Goal: Contribute content: Add original content to the website for others to see

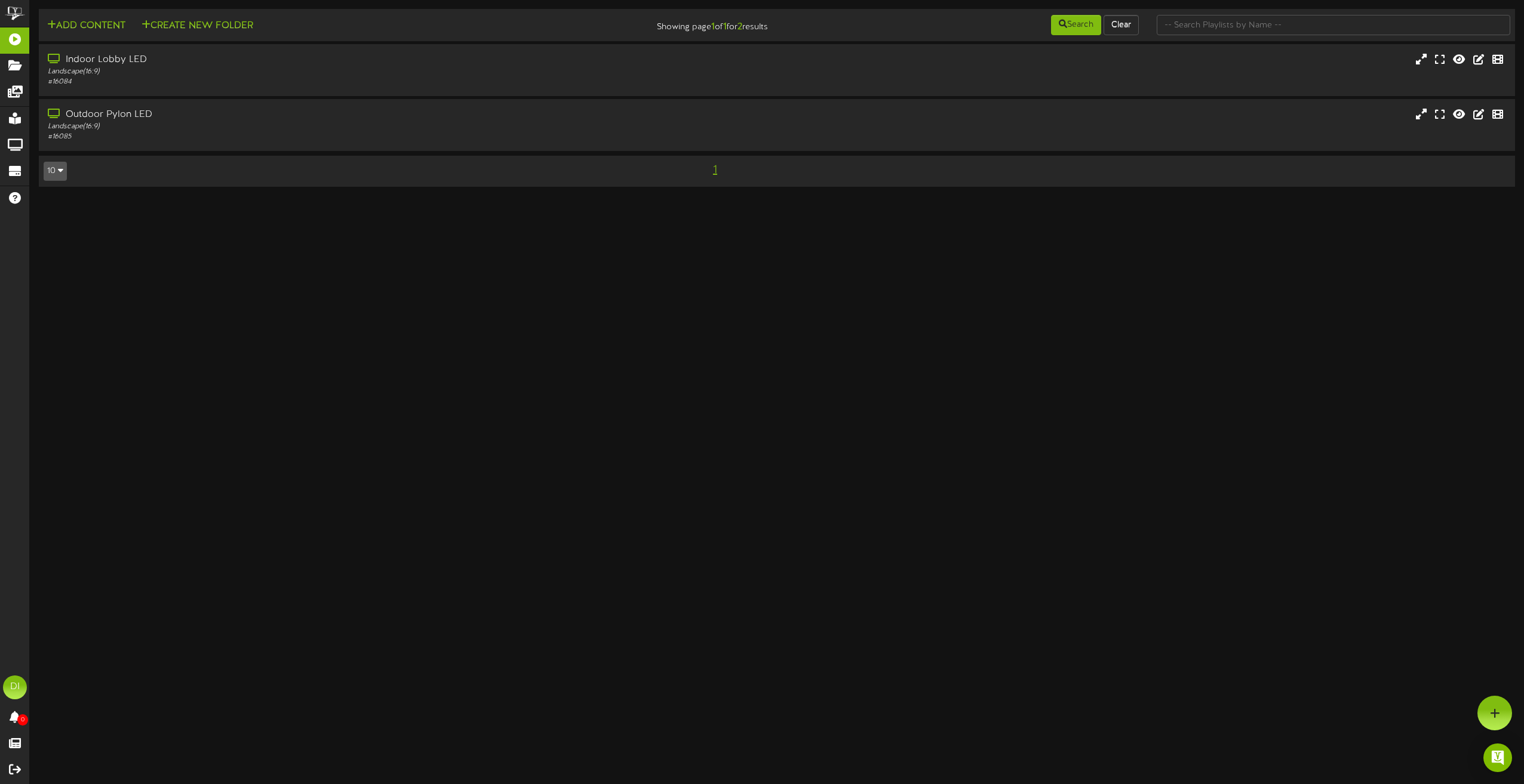
click at [329, 199] on html "ChannelValet Playlists Folders Messages My Library Groups Devices Help DI [PERS…" at bounding box center [762, 99] width 1524 height 199
click at [345, 67] on div "Landscape ( 16:9 )" at bounding box center [345, 72] width 599 height 10
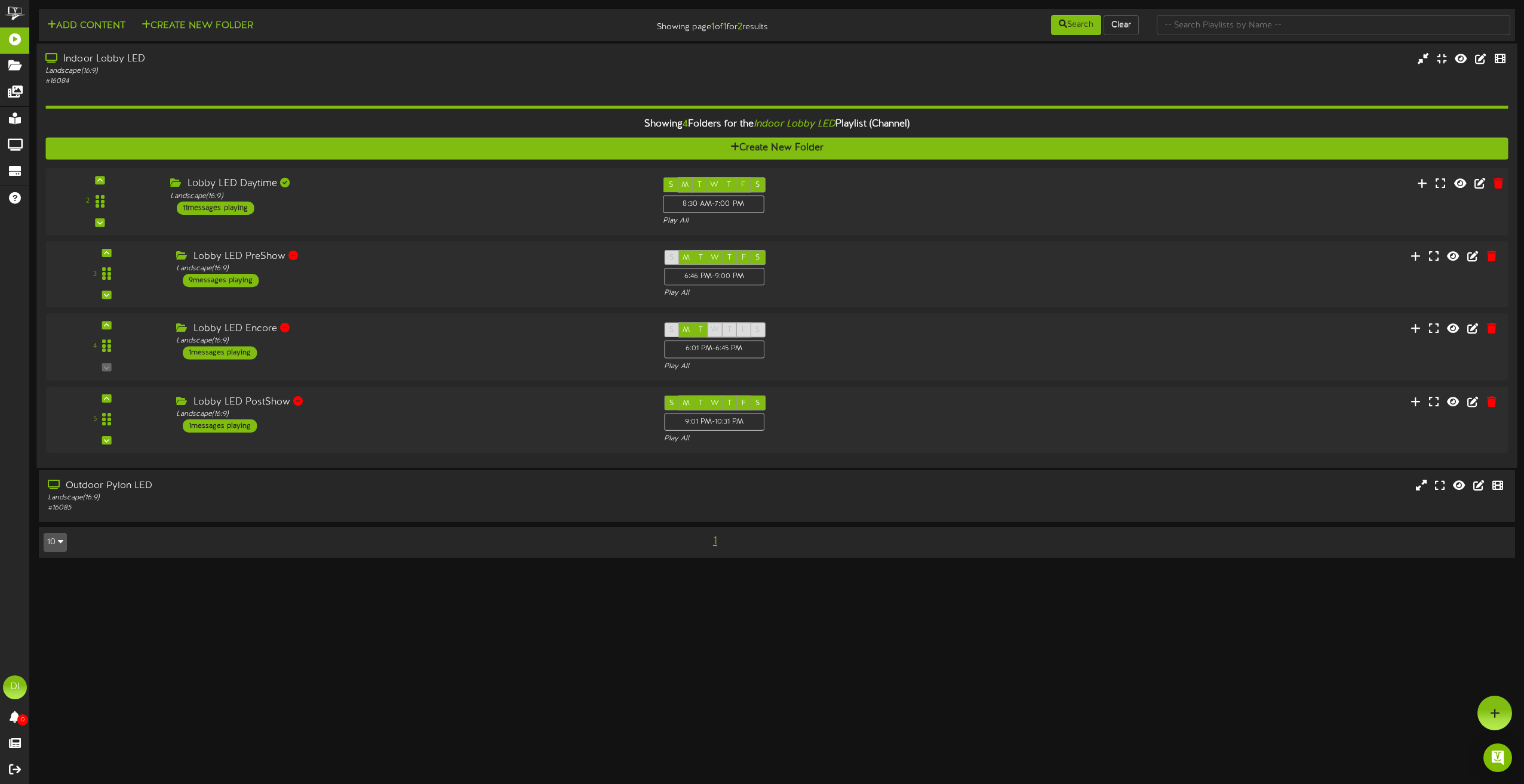
click at [458, 202] on div "Lobby LED Daytime Landscape ( 16:9 ) 11 messages playing" at bounding box center [408, 196] width 493 height 37
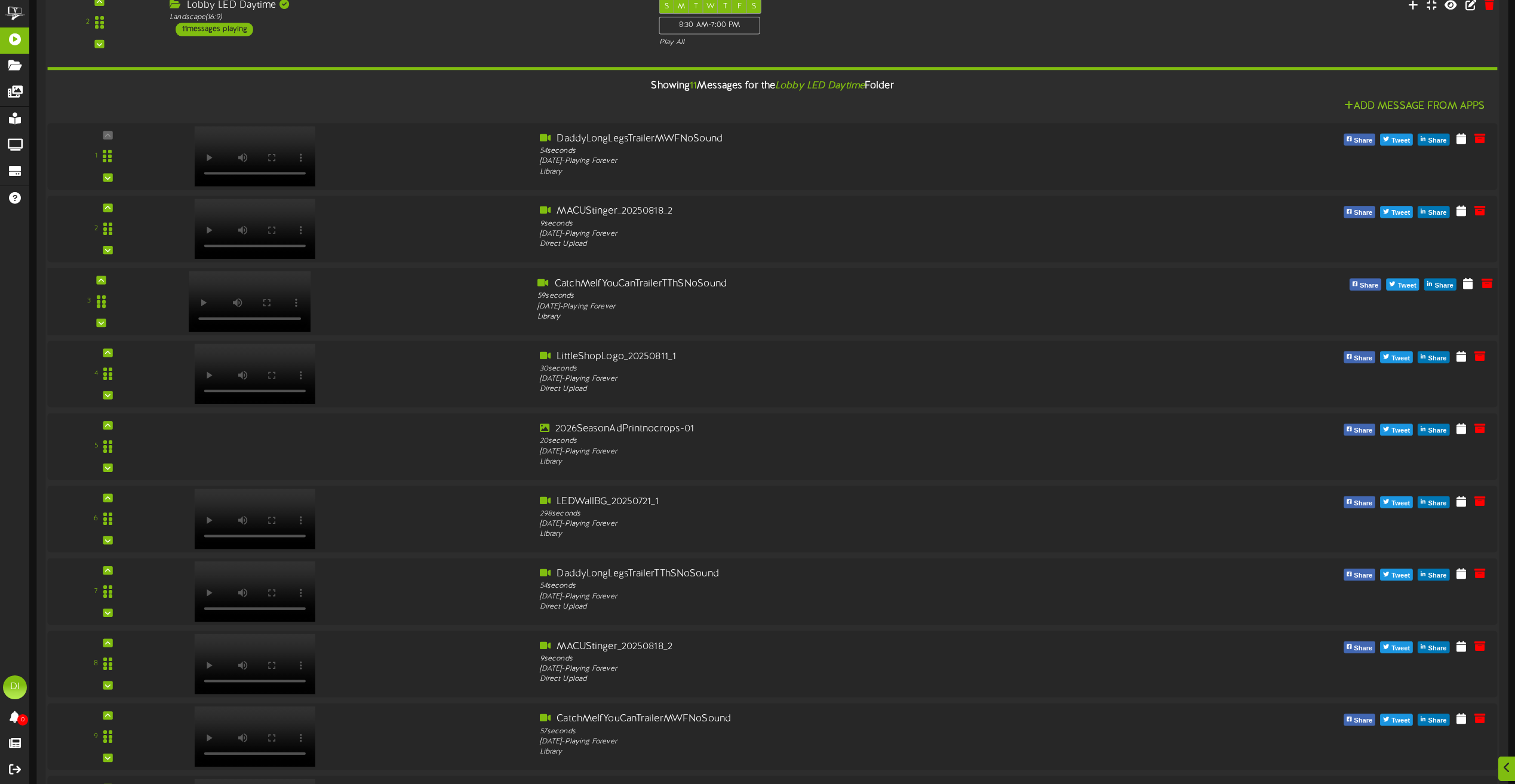
scroll to position [298, 0]
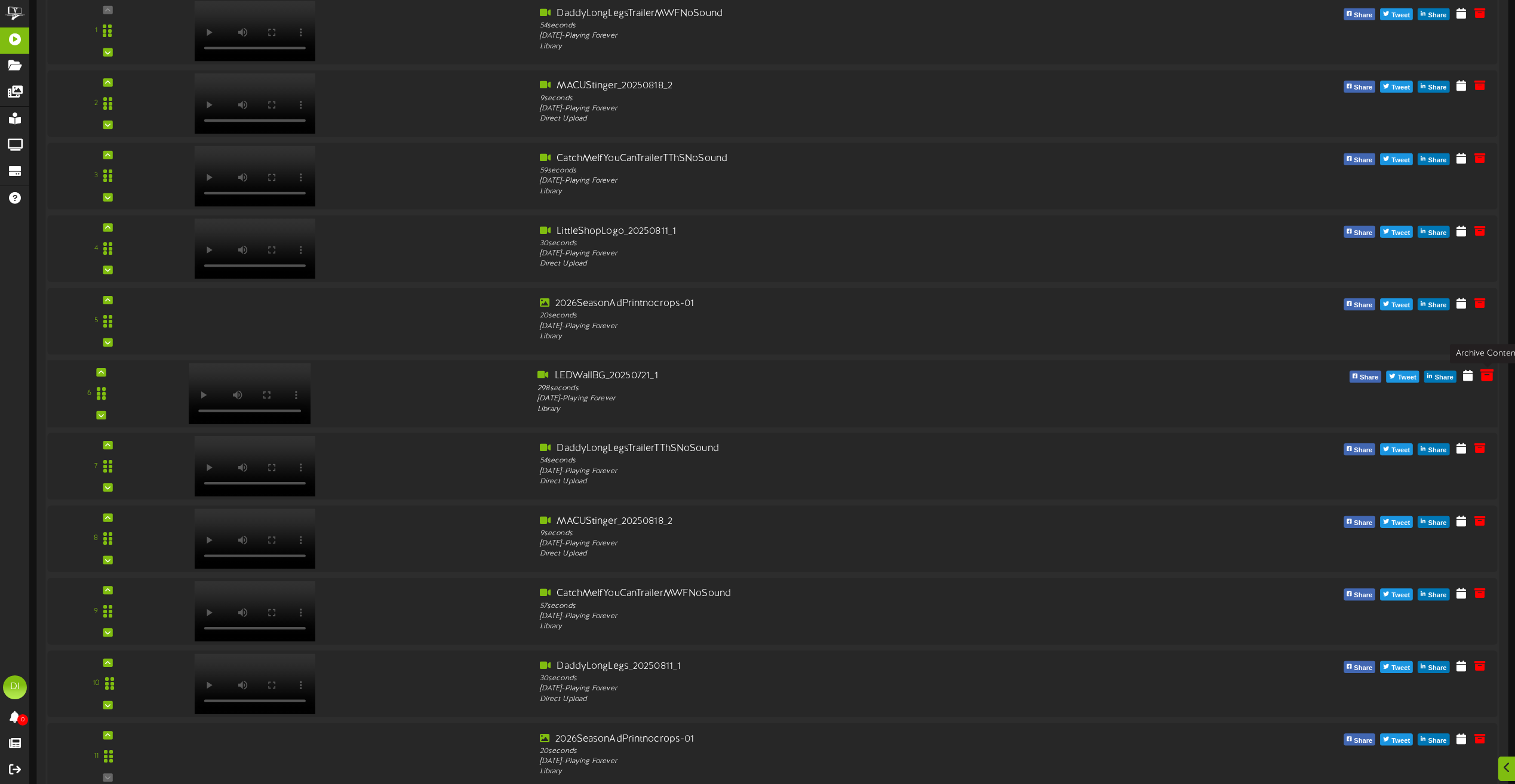
click at [1488, 374] on icon at bounding box center [1487, 375] width 13 height 13
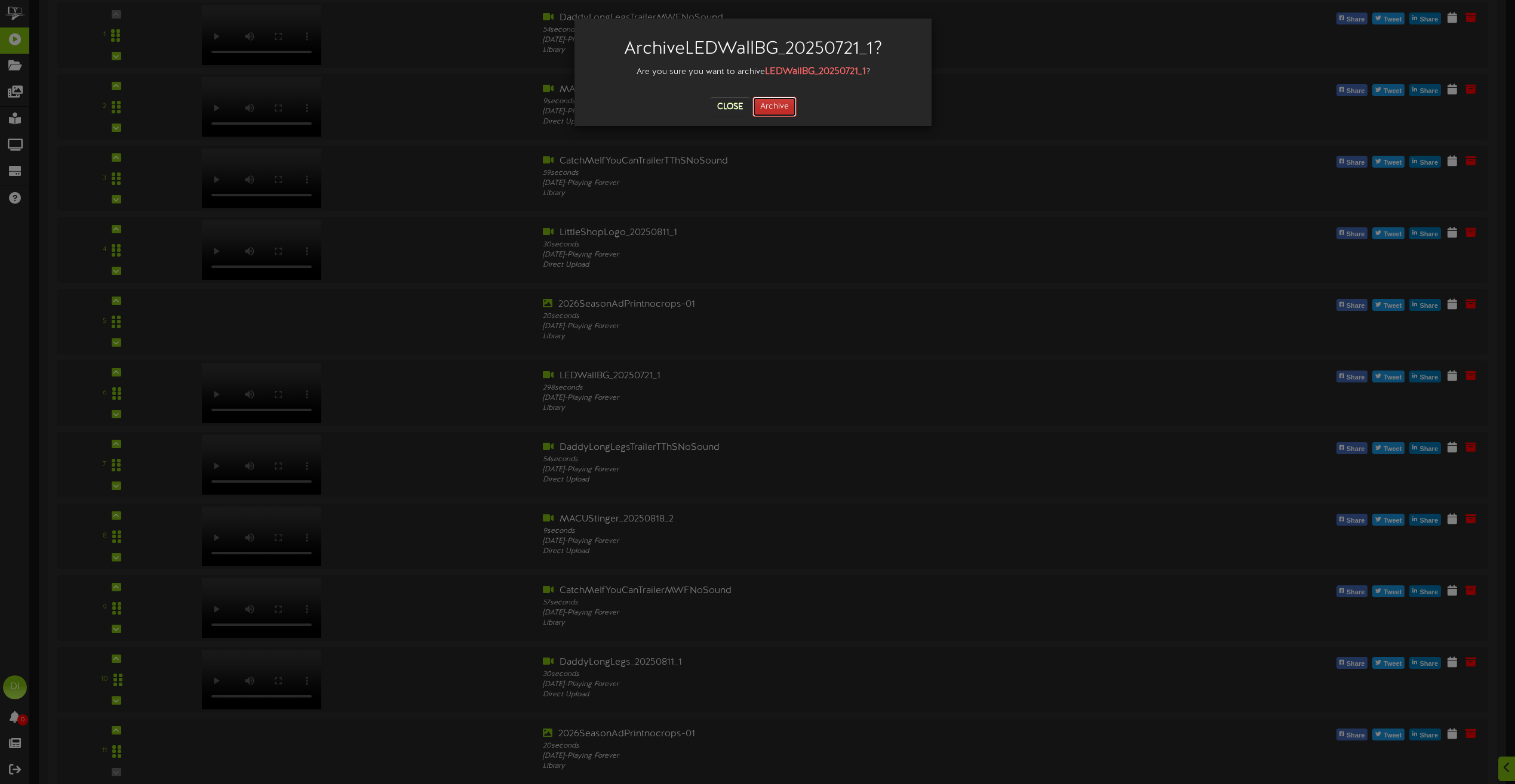
click at [775, 110] on button "Archive" at bounding box center [774, 107] width 44 height 20
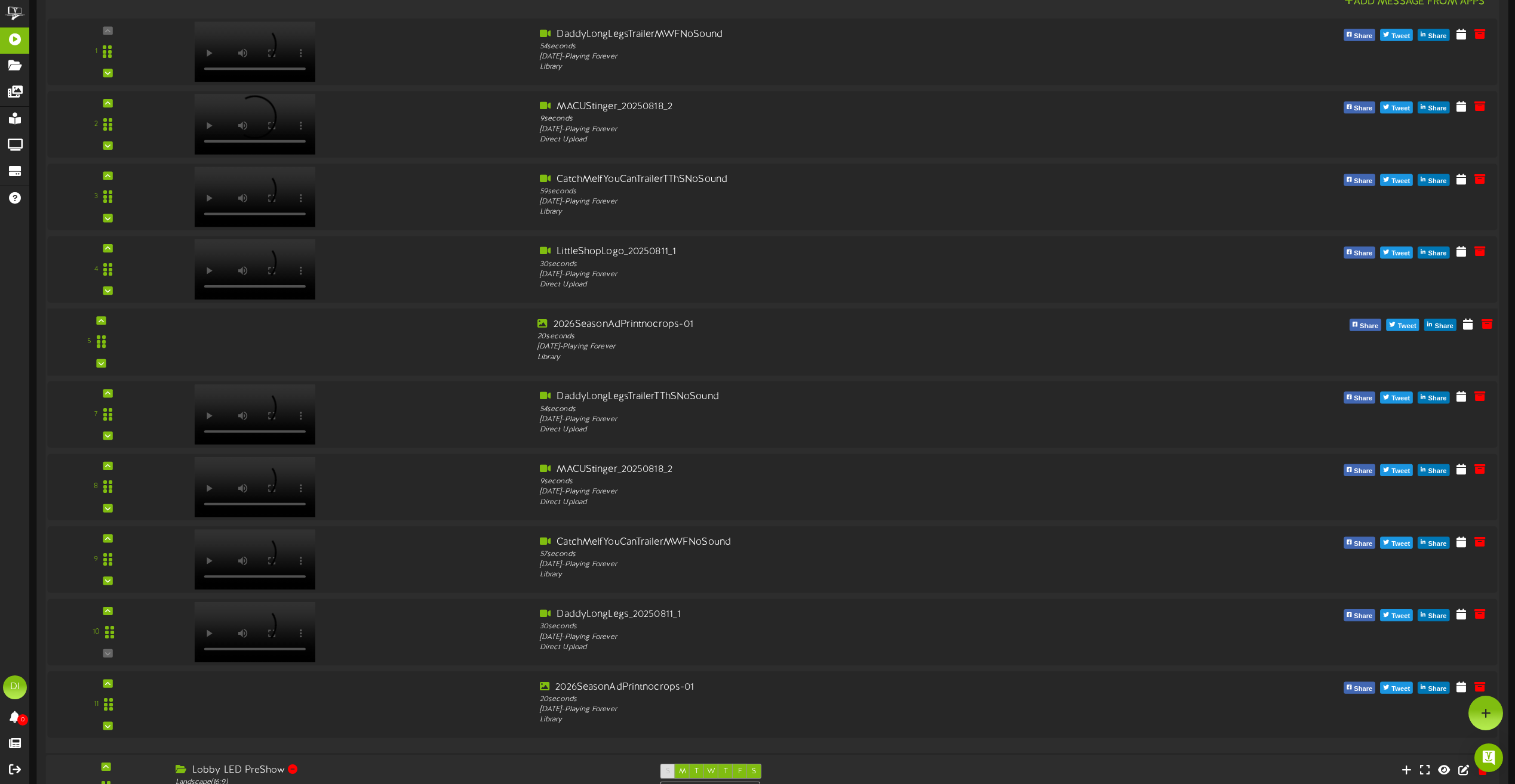
scroll to position [0, 0]
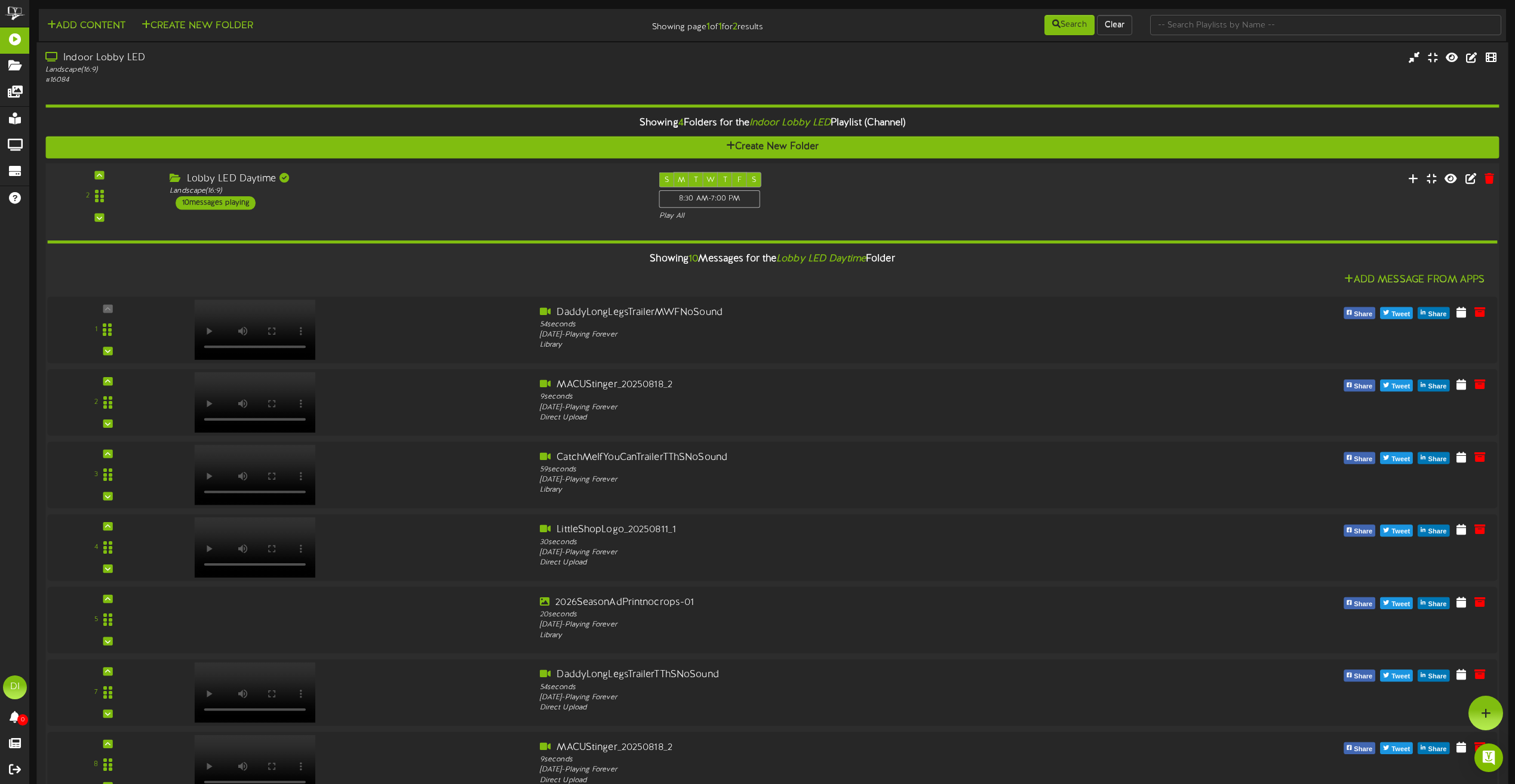
click at [419, 280] on div "Add Message From Apps" at bounding box center [773, 280] width 1450 height 15
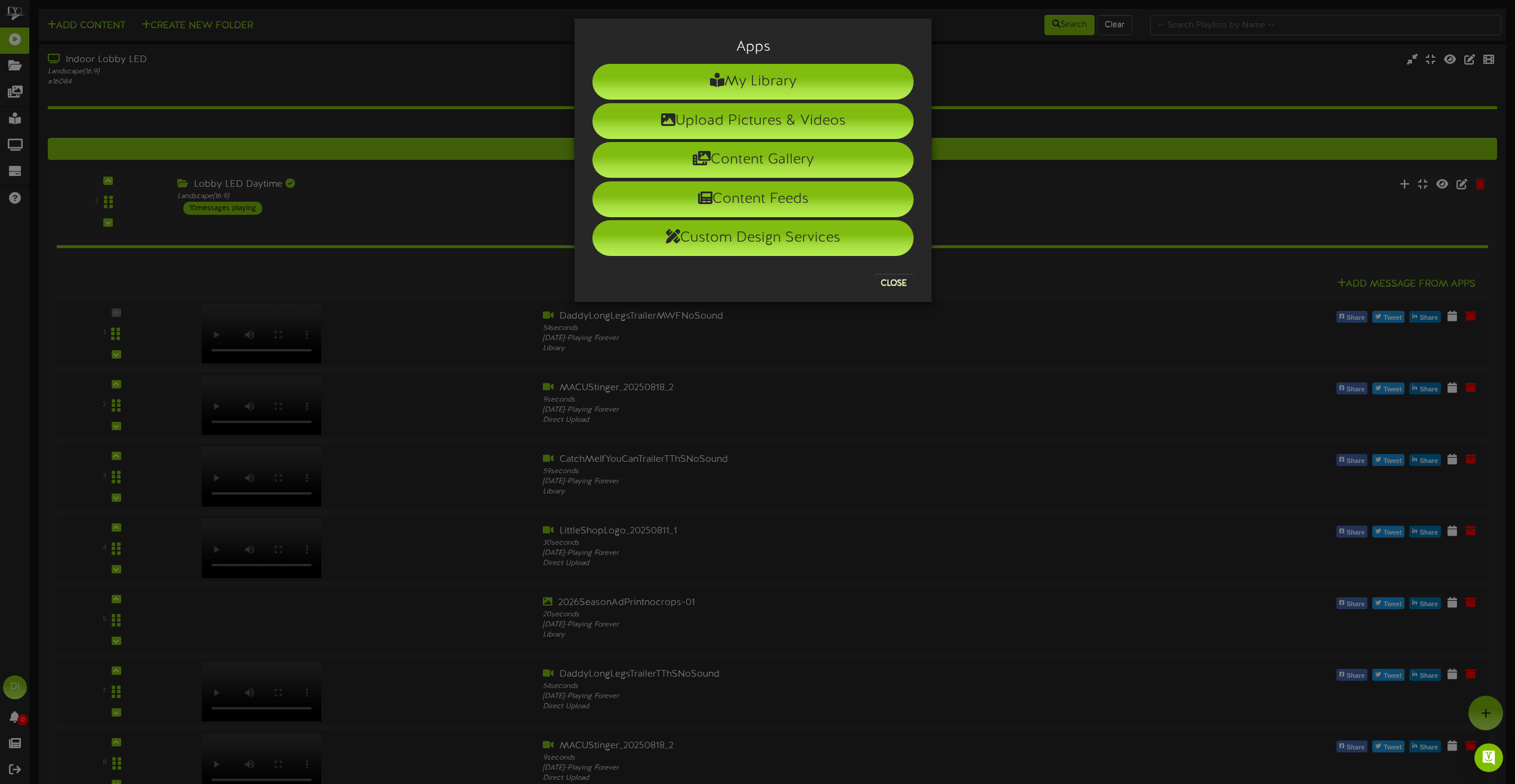
click at [485, 19] on div "Apps My Library Upload Pictures & Videos Content Gallery Content Feeds Custom D…" at bounding box center [757, 392] width 1515 height 784
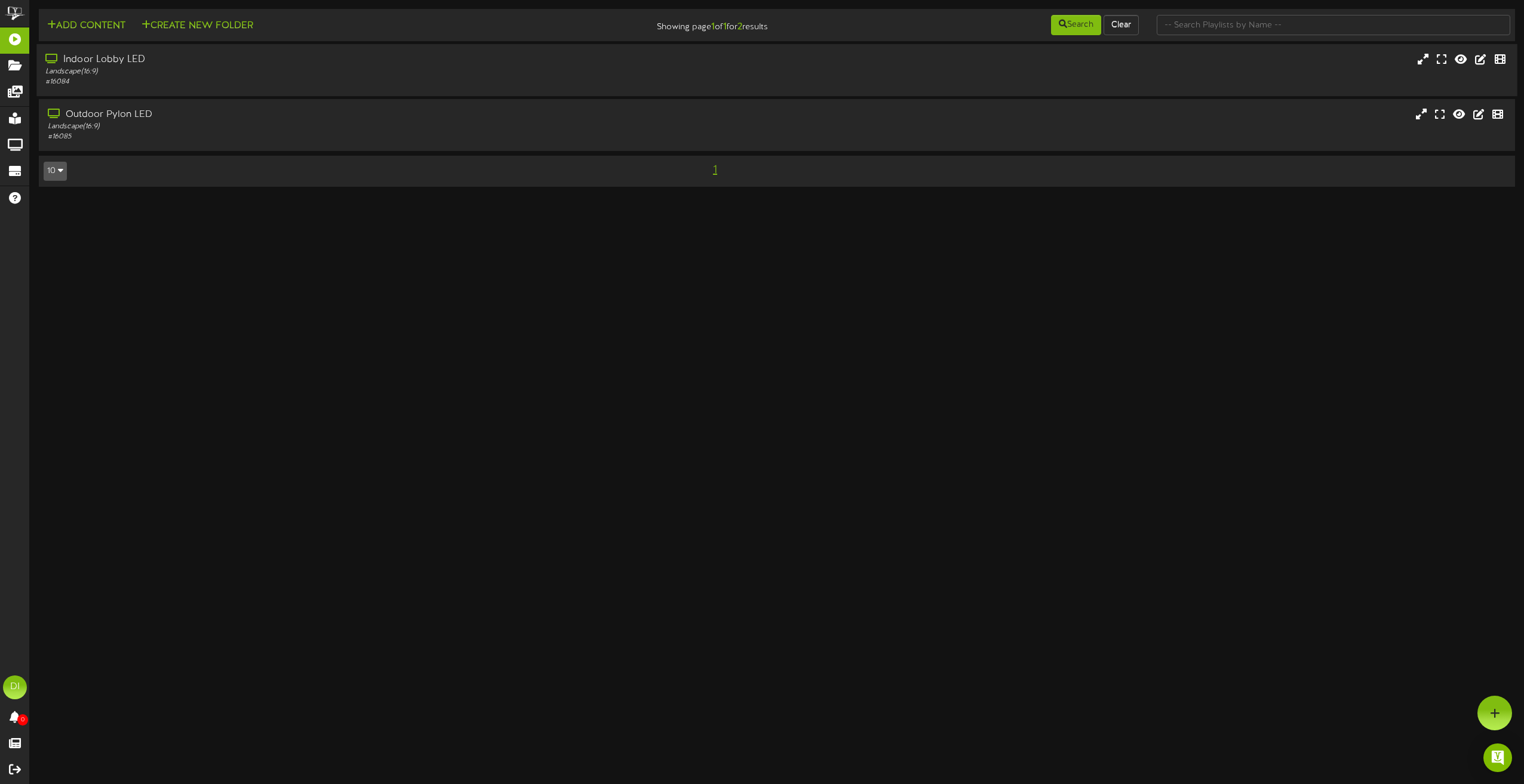
click at [421, 80] on div "# 16084" at bounding box center [345, 82] width 599 height 10
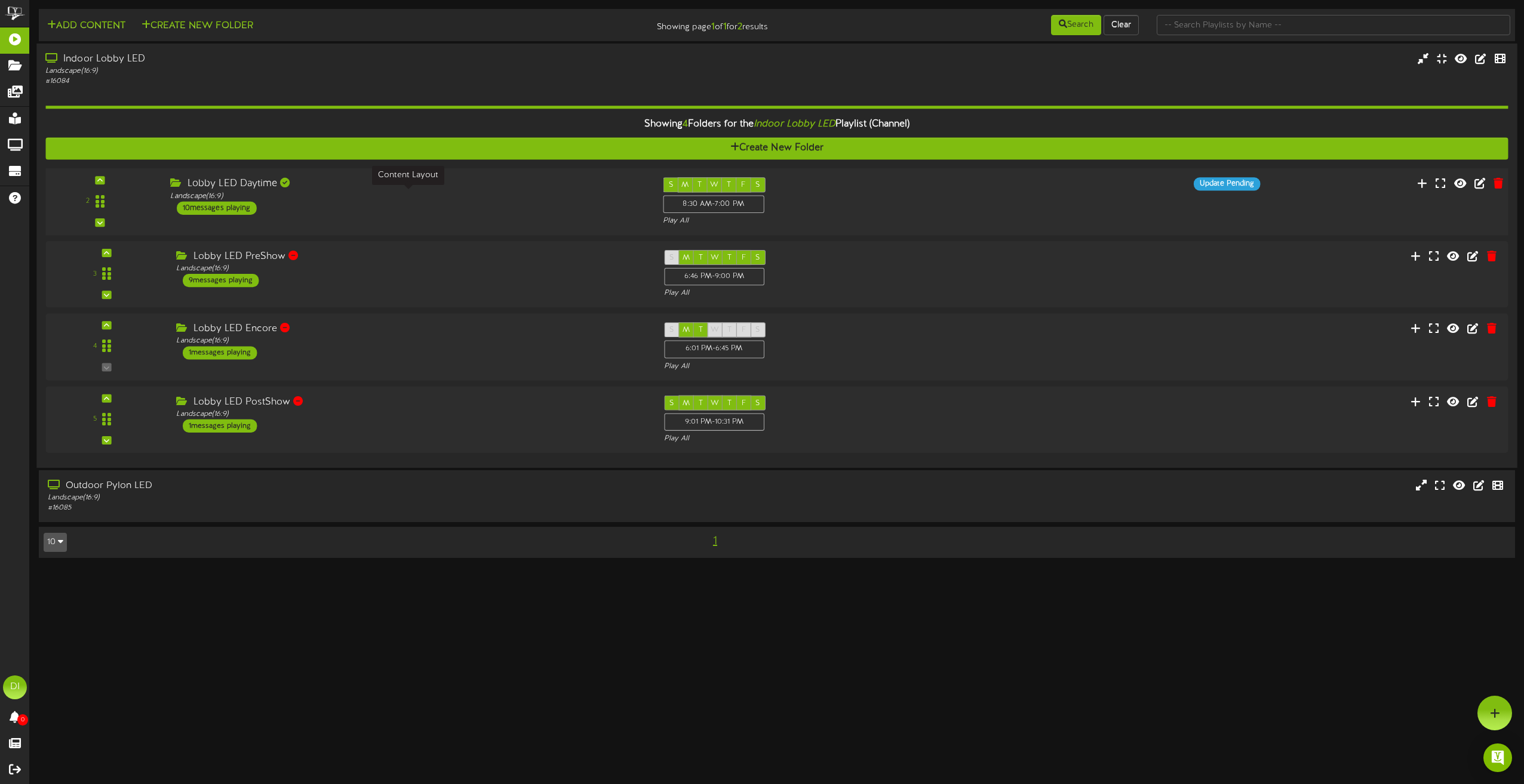
click at [405, 200] on div "Landscape ( 16:9 )" at bounding box center [407, 196] width 474 height 10
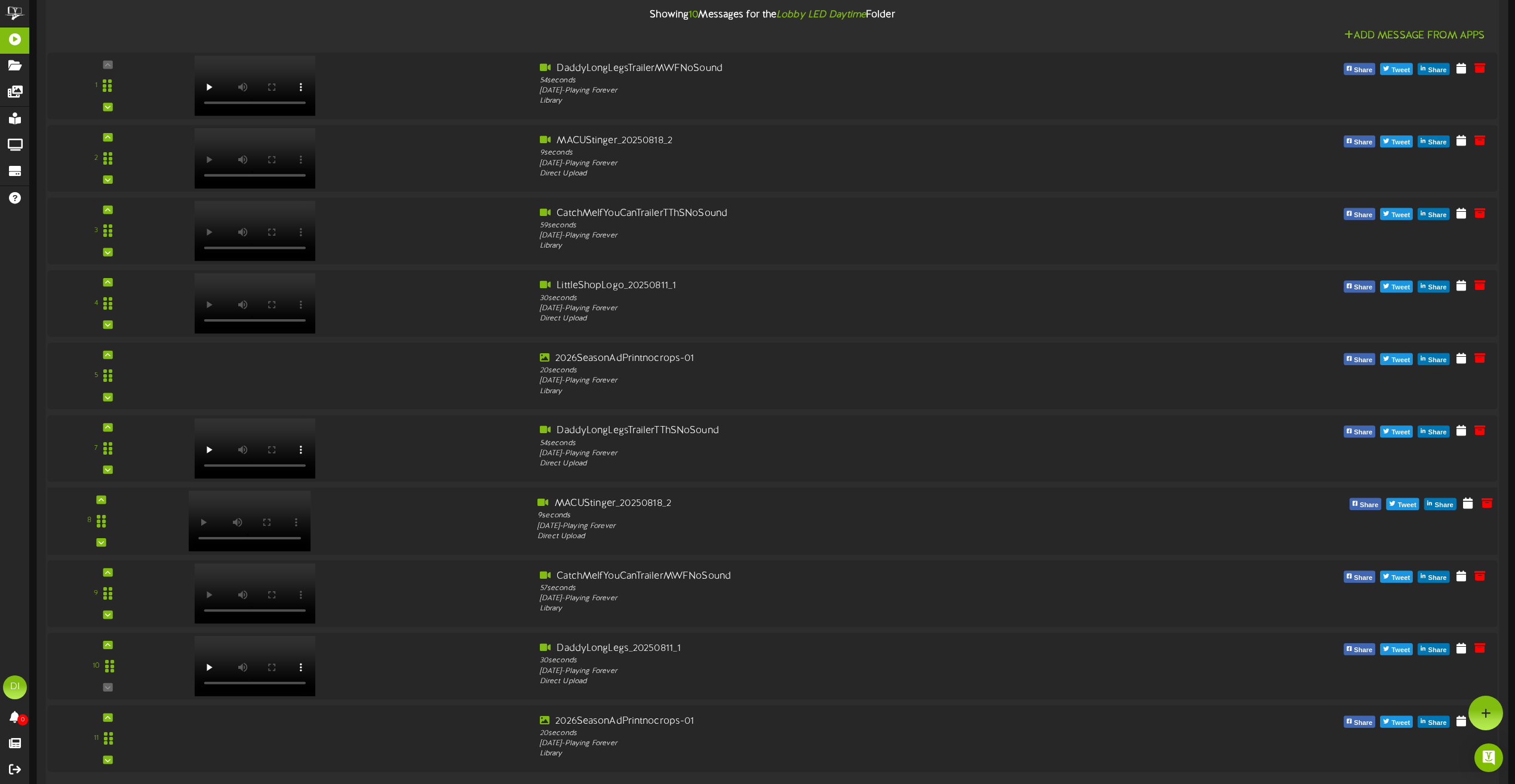
scroll to position [119, 0]
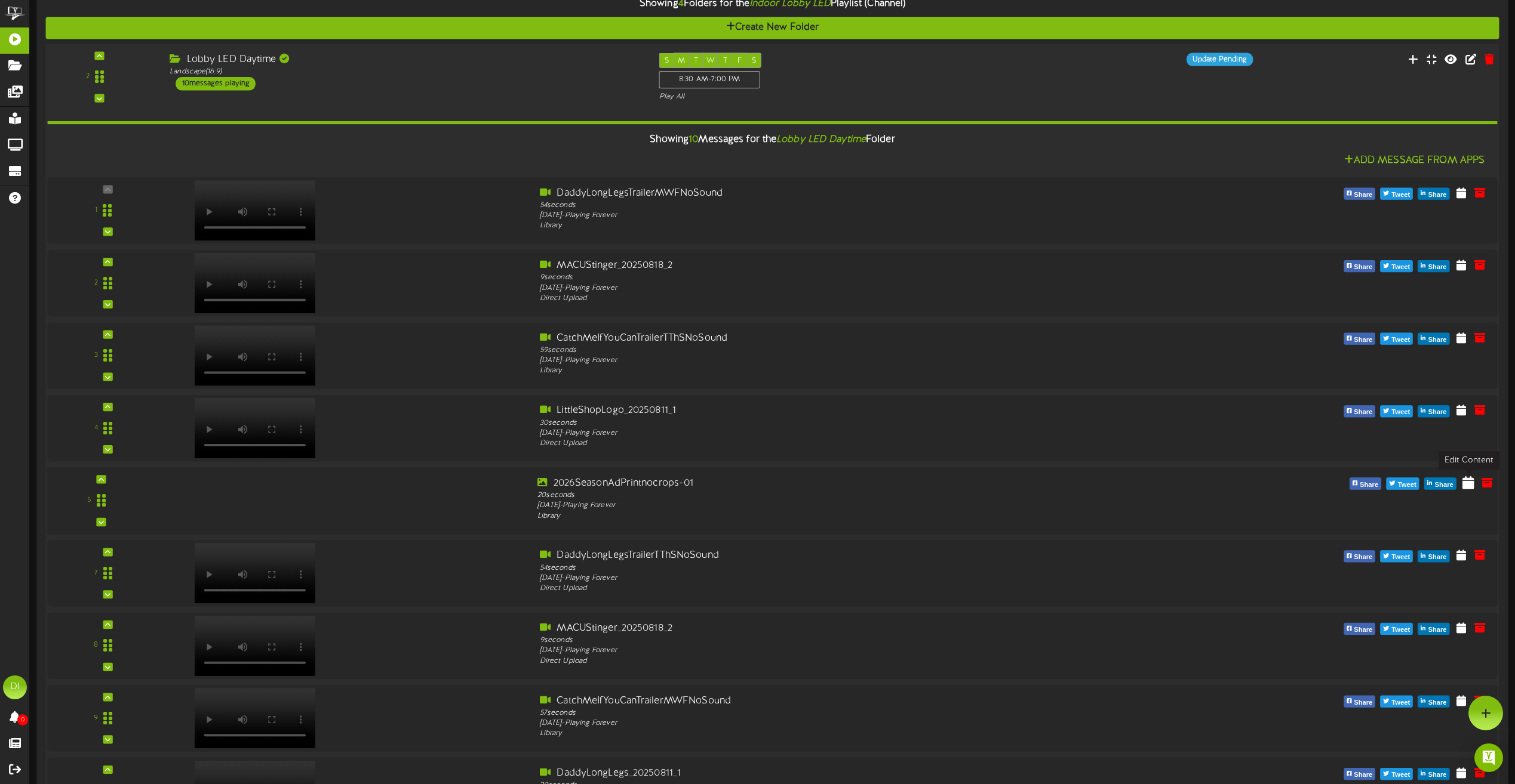
click at [1461, 482] on button at bounding box center [1467, 484] width 19 height 19
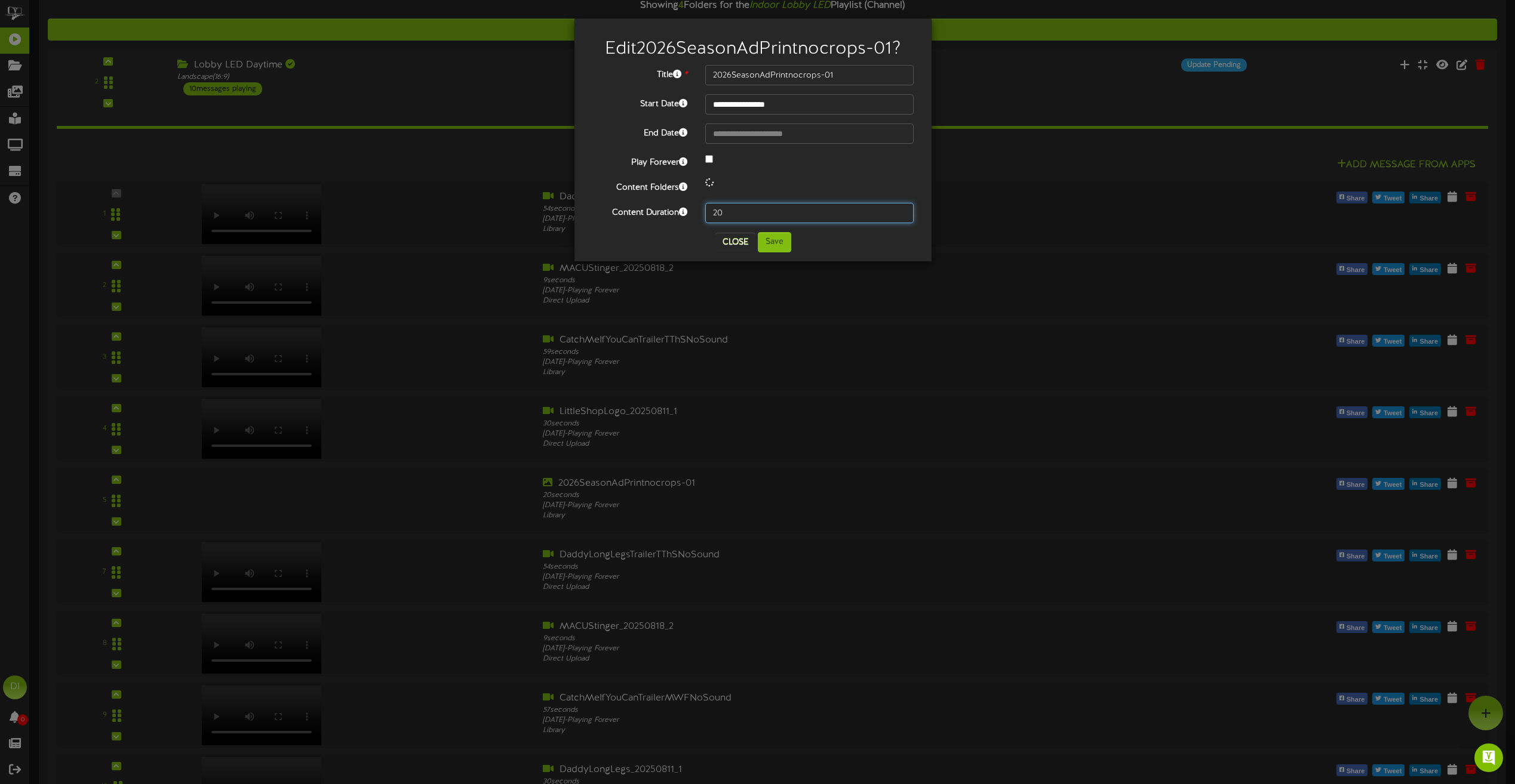
drag, startPoint x: 746, startPoint y: 215, endPoint x: 592, endPoint y: 243, distance: 156.5
click at [592, 243] on div "**********" at bounding box center [752, 139] width 339 height 225
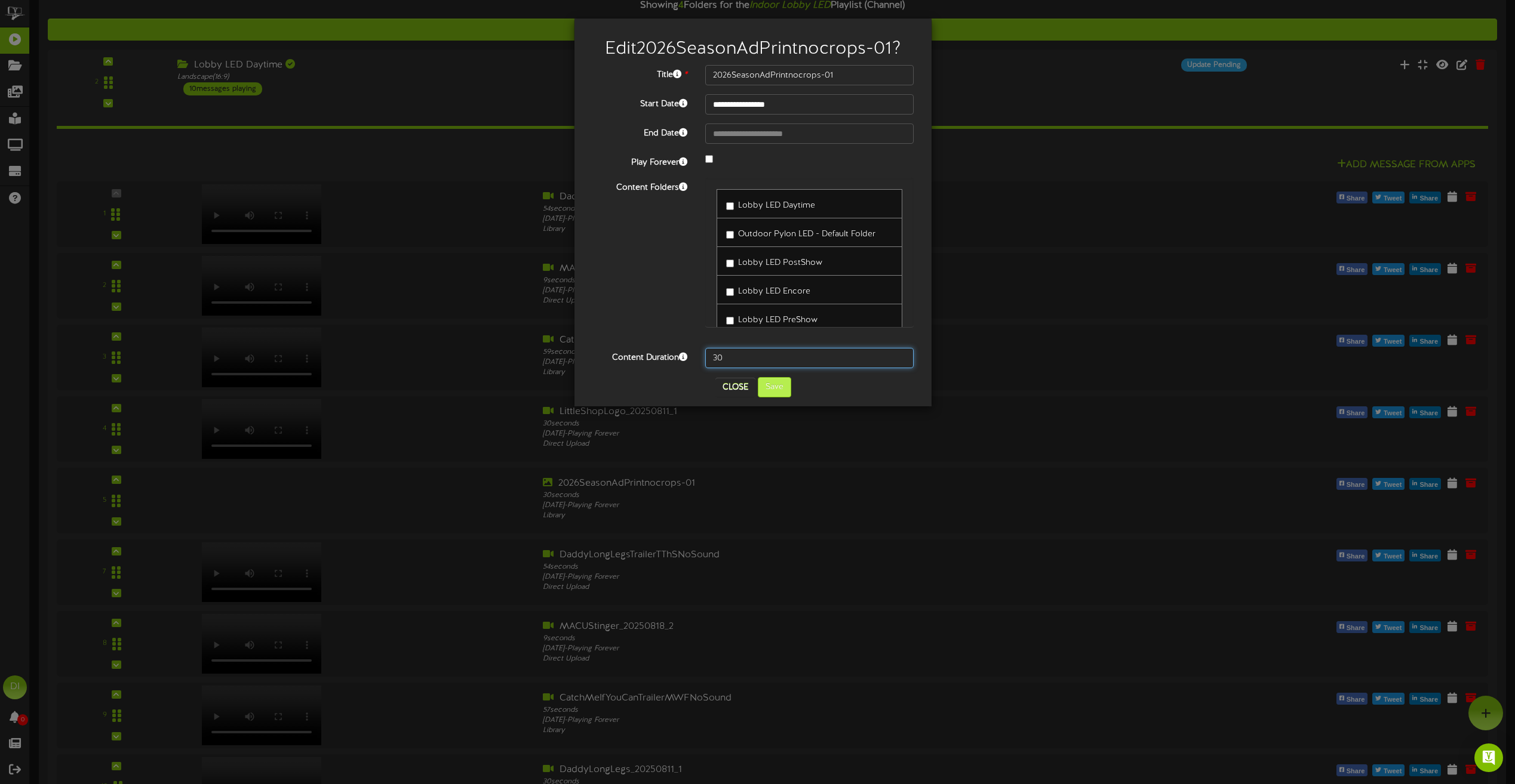
type input "30"
click at [781, 392] on button "Save" at bounding box center [774, 387] width 34 height 20
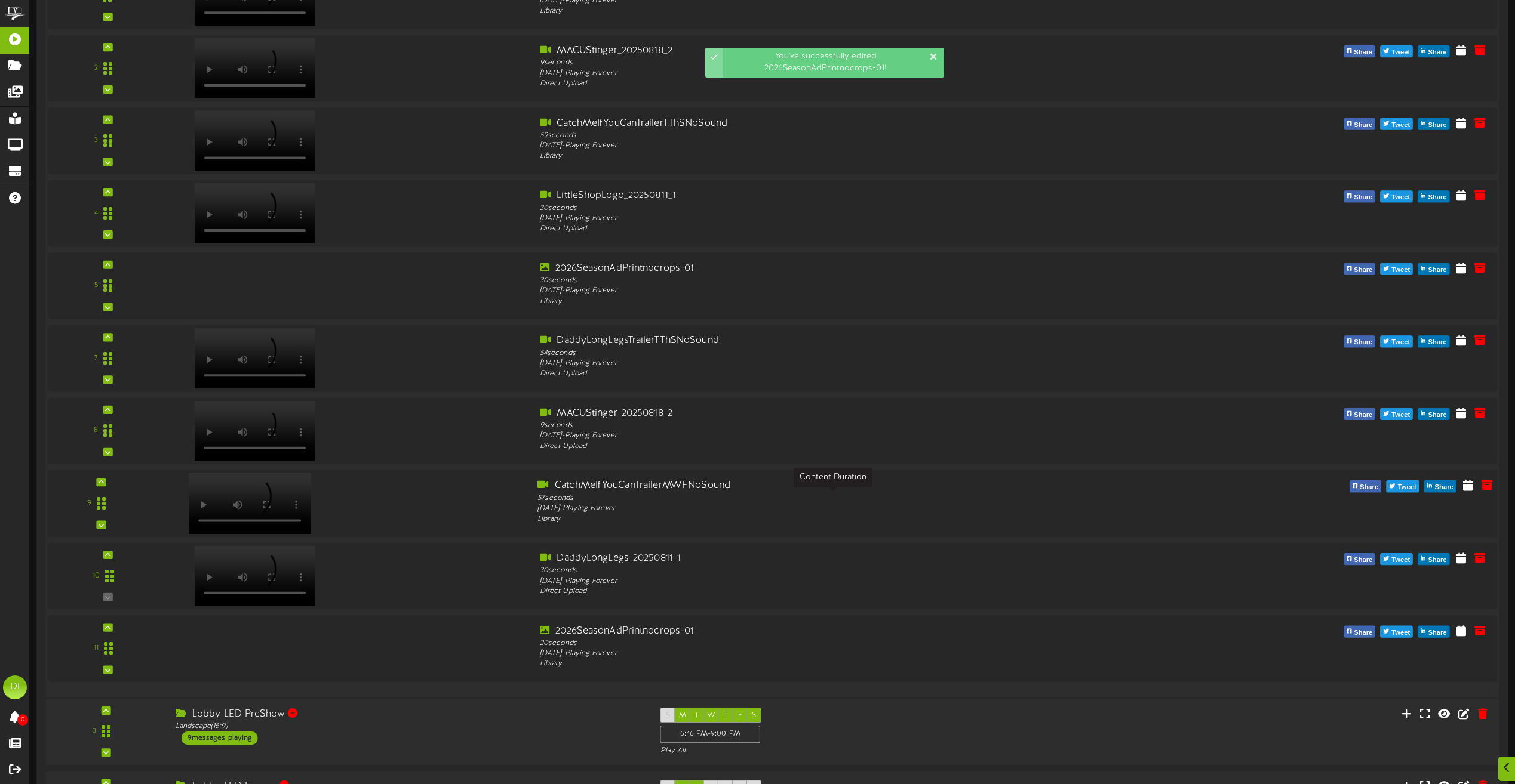
scroll to position [358, 0]
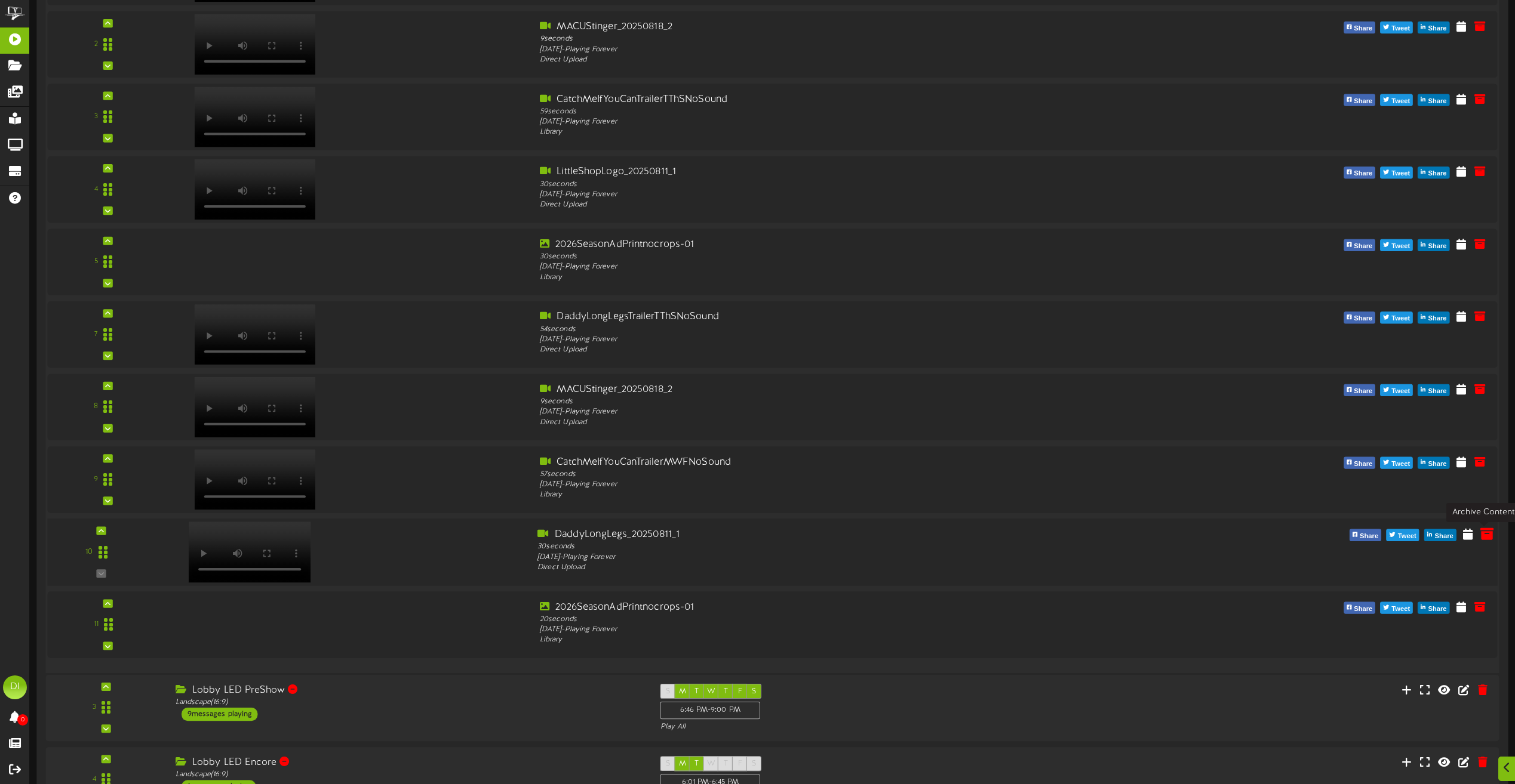
click at [1484, 533] on icon at bounding box center [1487, 533] width 13 height 13
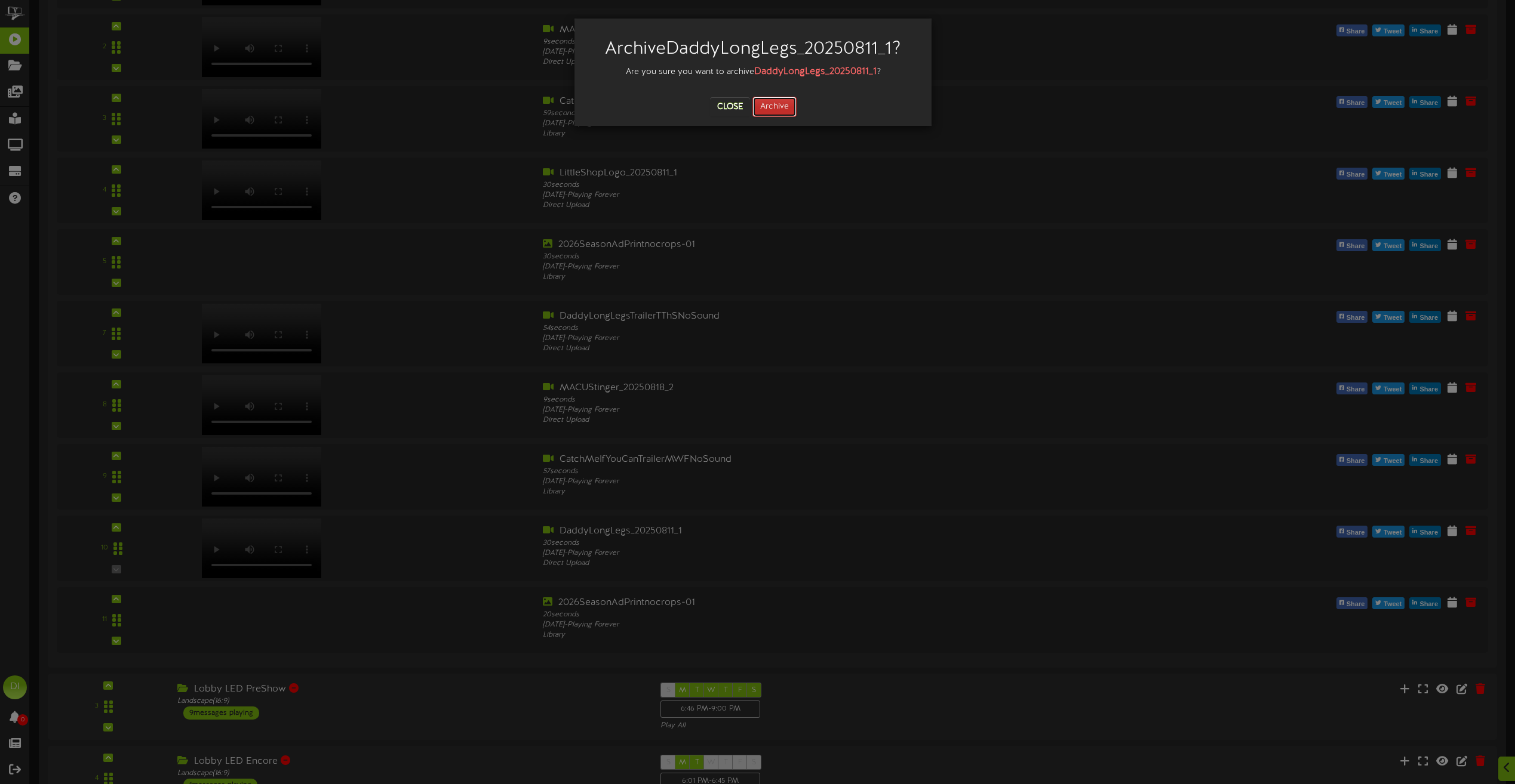
click at [779, 109] on button "Archive" at bounding box center [774, 107] width 44 height 20
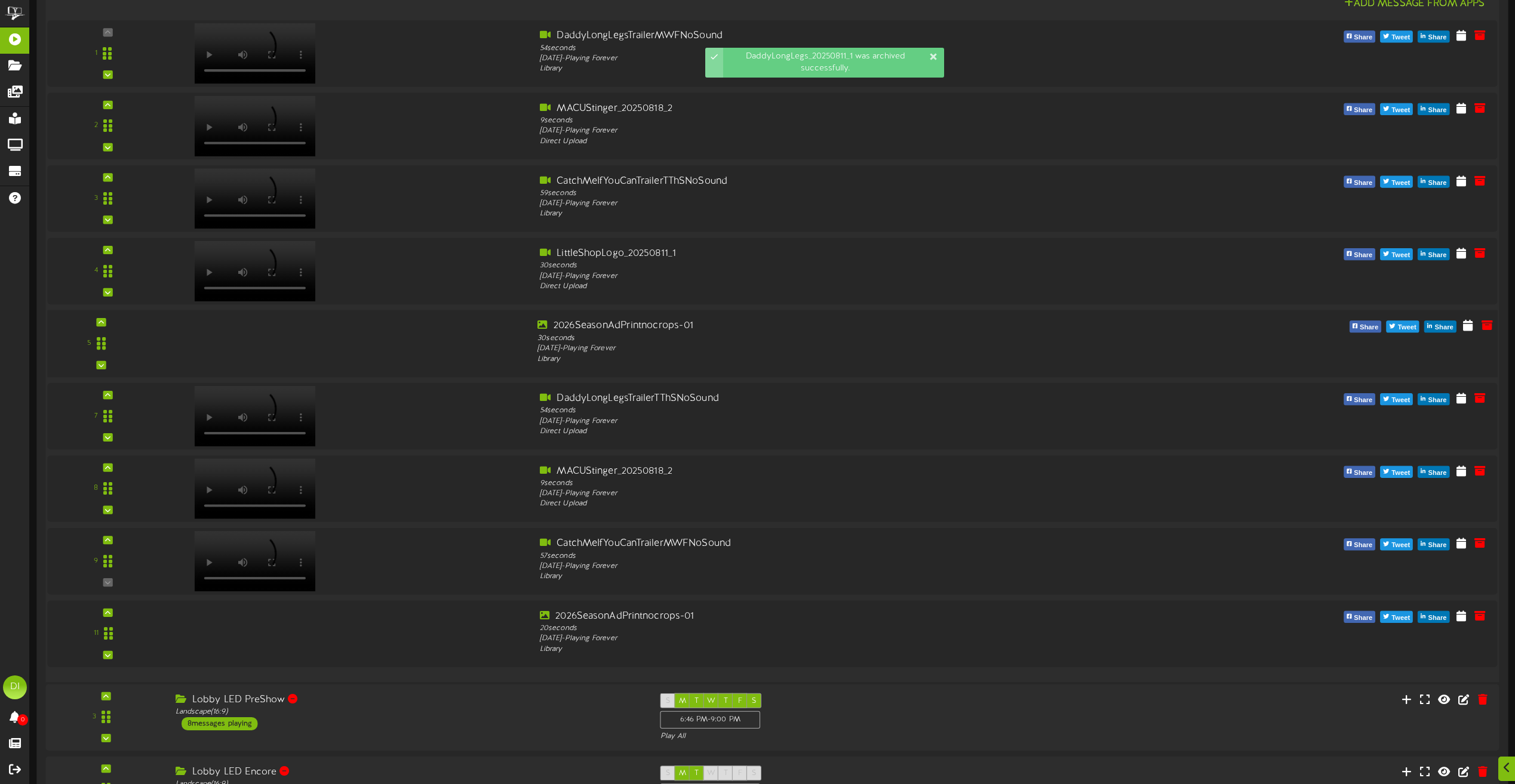
scroll to position [298, 0]
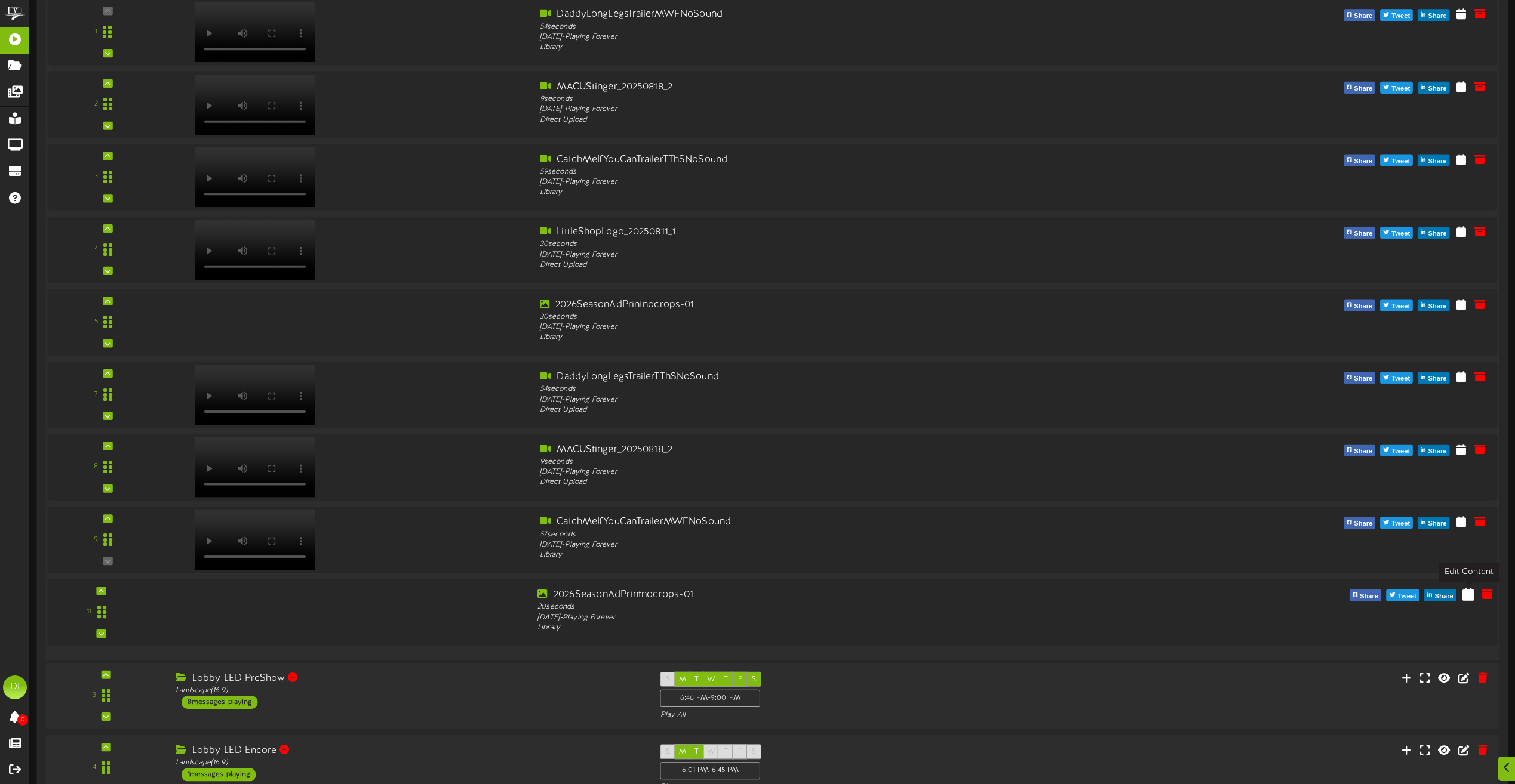
click at [1467, 594] on icon at bounding box center [1468, 594] width 12 height 13
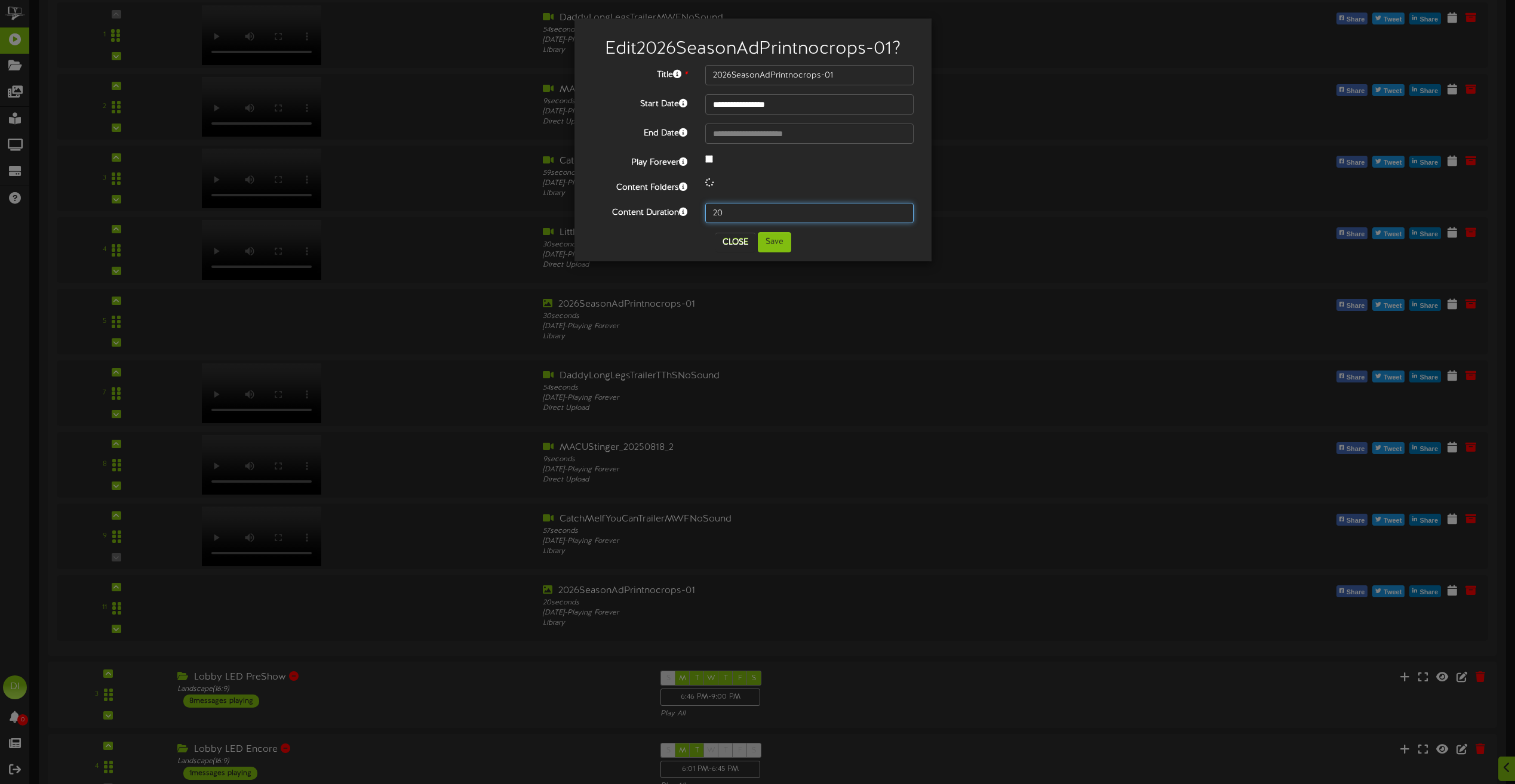
drag, startPoint x: 731, startPoint y: 217, endPoint x: 557, endPoint y: 205, distance: 174.4
click at [557, 205] on div "**********" at bounding box center [757, 392] width 1515 height 784
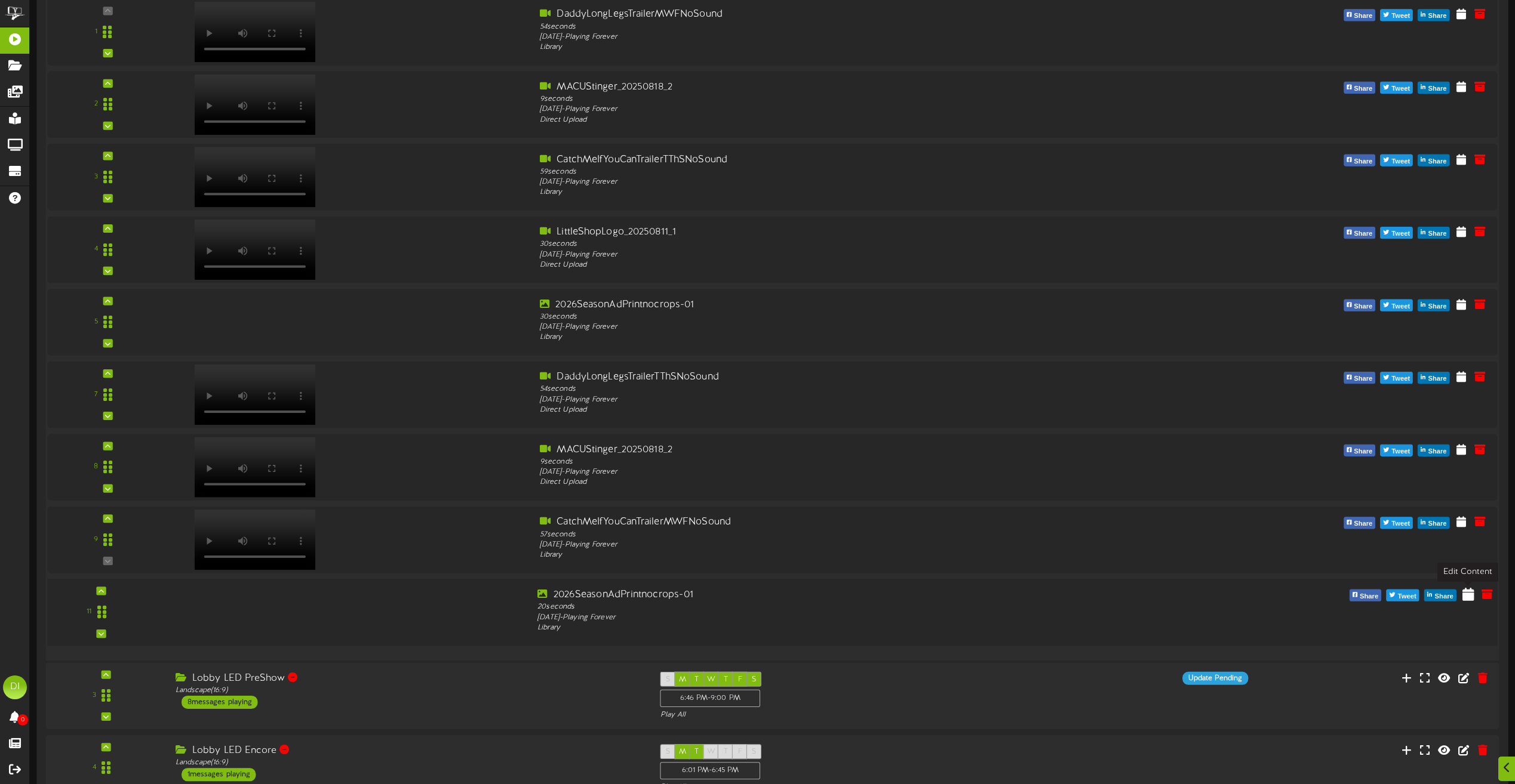
click at [1466, 591] on icon at bounding box center [1468, 594] width 12 height 13
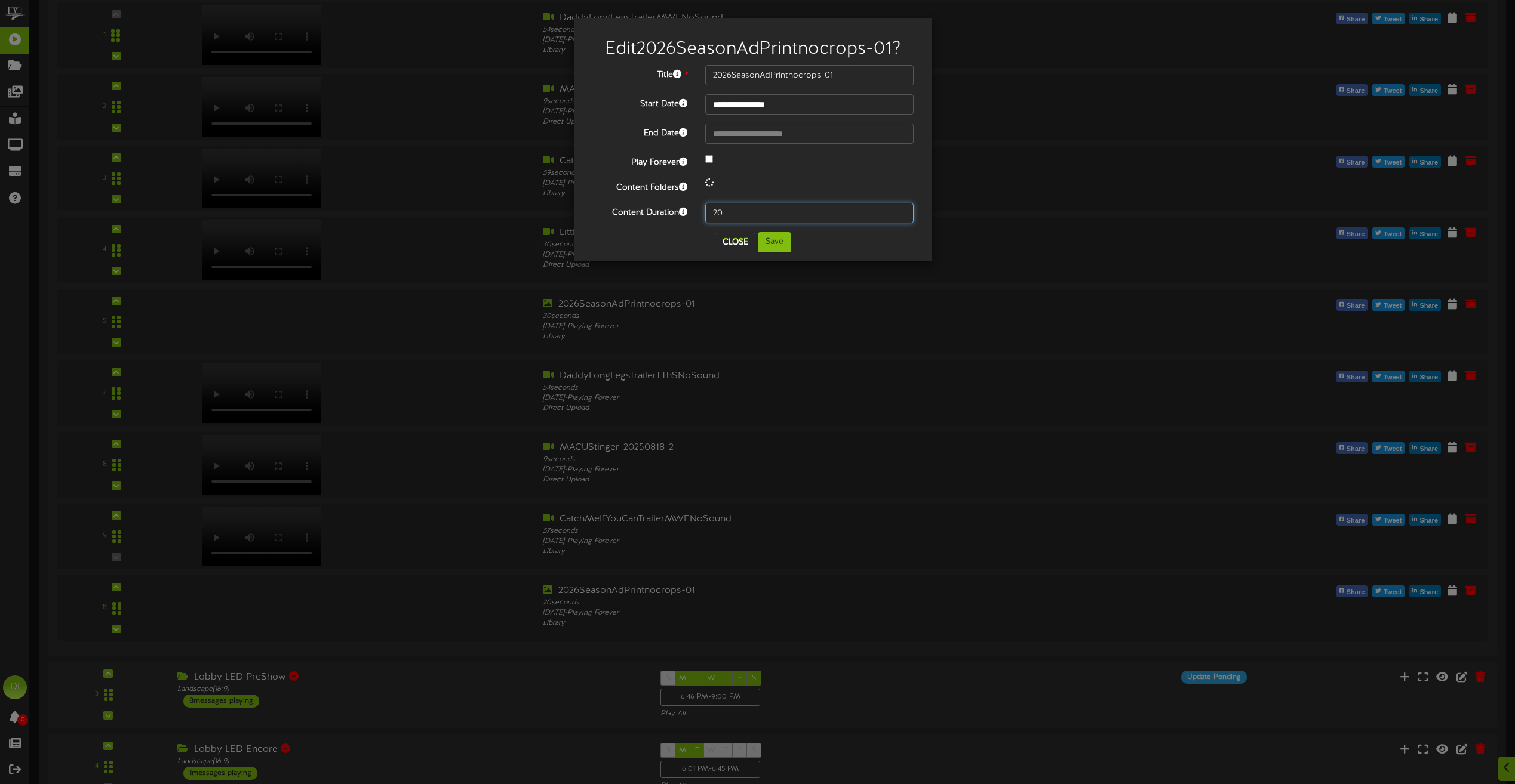
click at [742, 207] on input "20" at bounding box center [809, 213] width 208 height 20
type input "2"
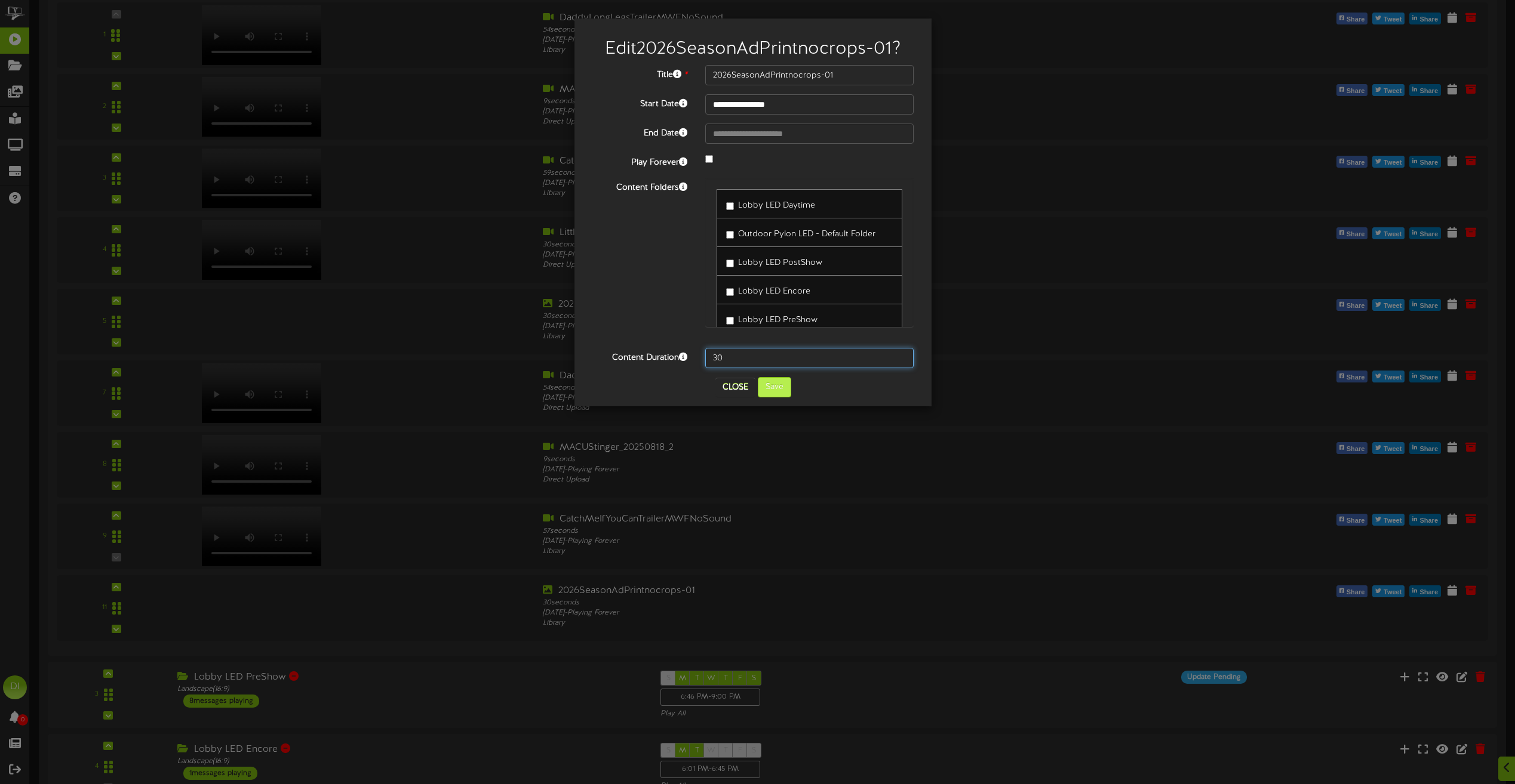
type input "30"
click at [763, 382] on button "Save" at bounding box center [774, 387] width 34 height 20
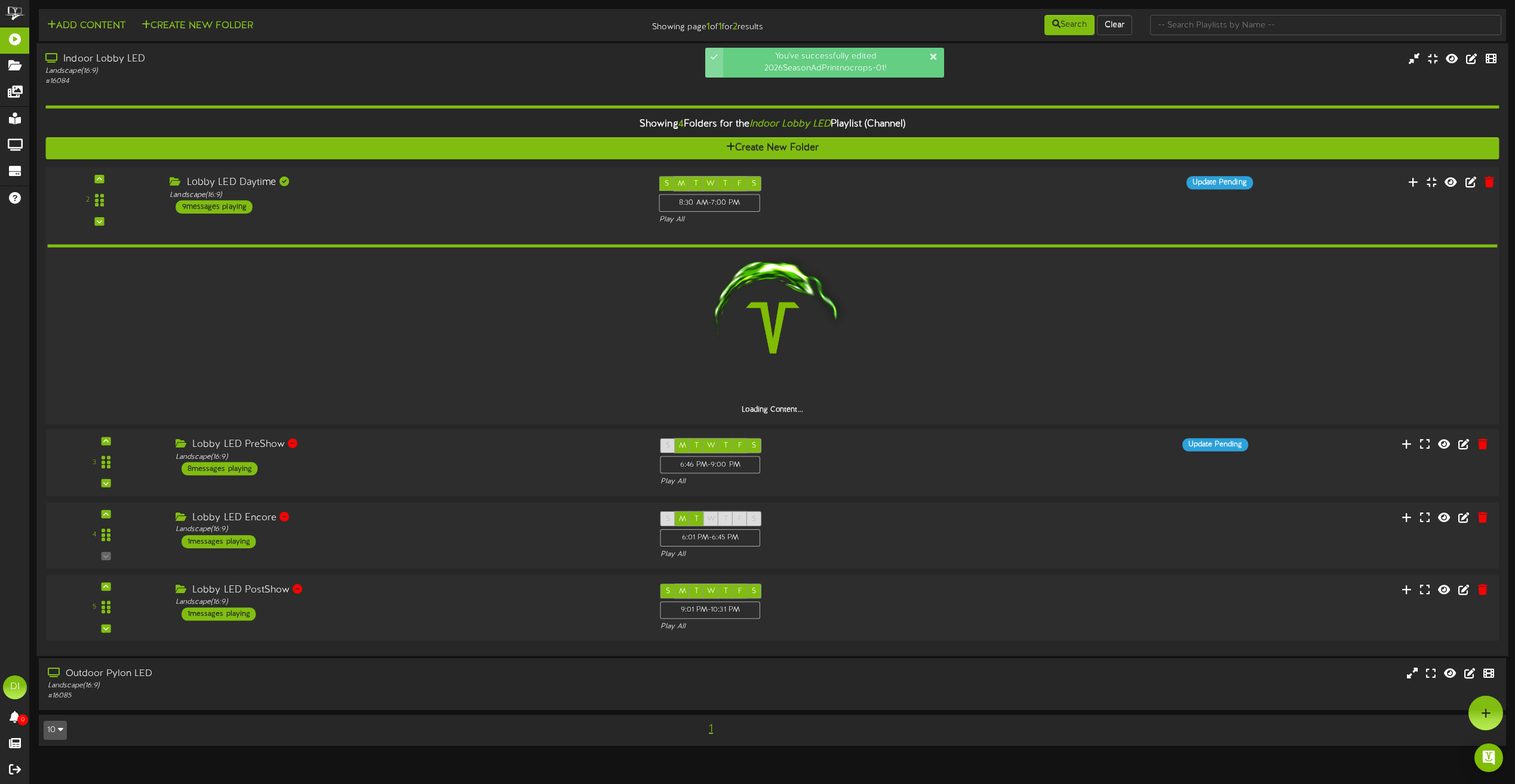
scroll to position [0, 0]
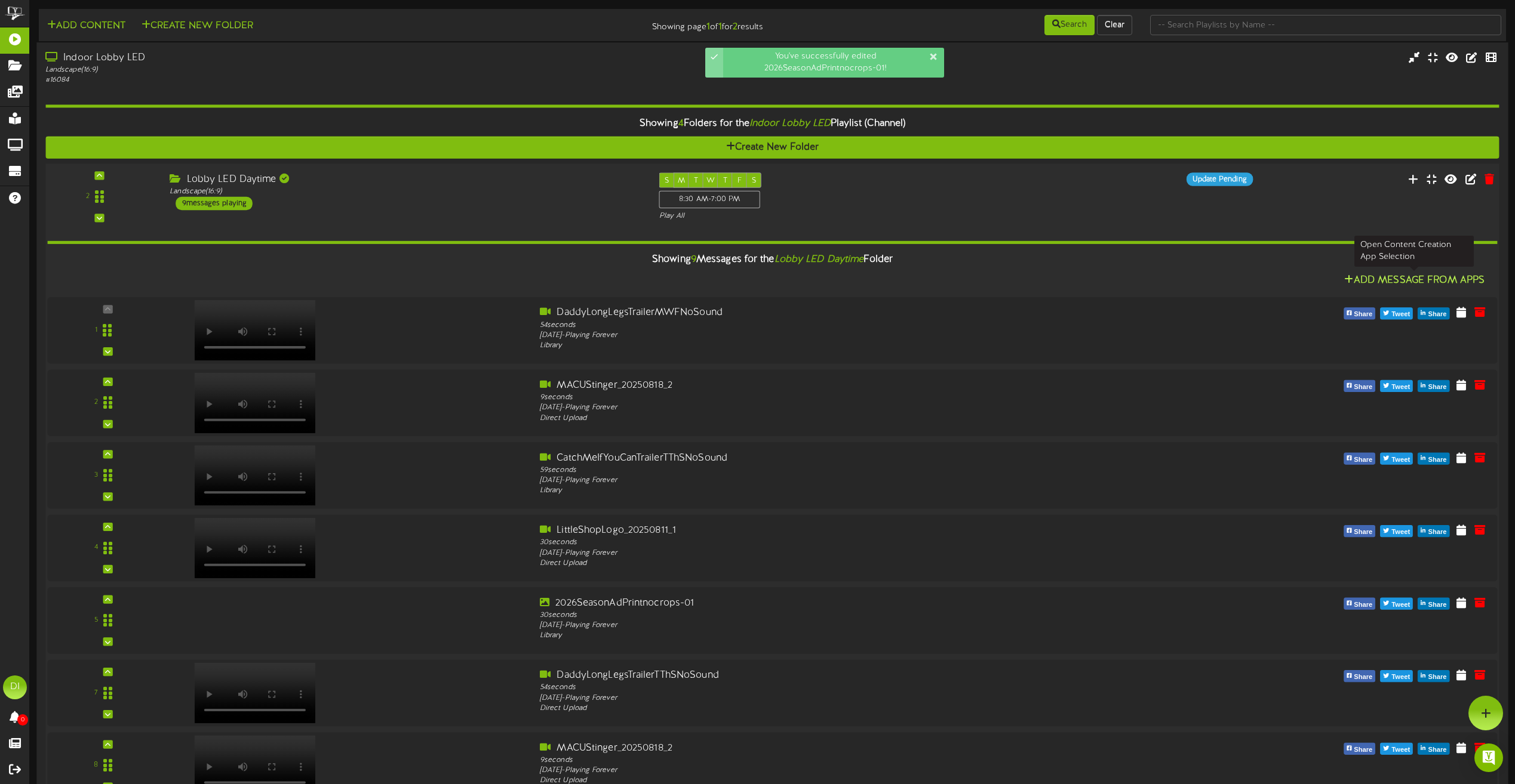
click at [1396, 280] on button "Add Message From Apps" at bounding box center [1414, 280] width 147 height 15
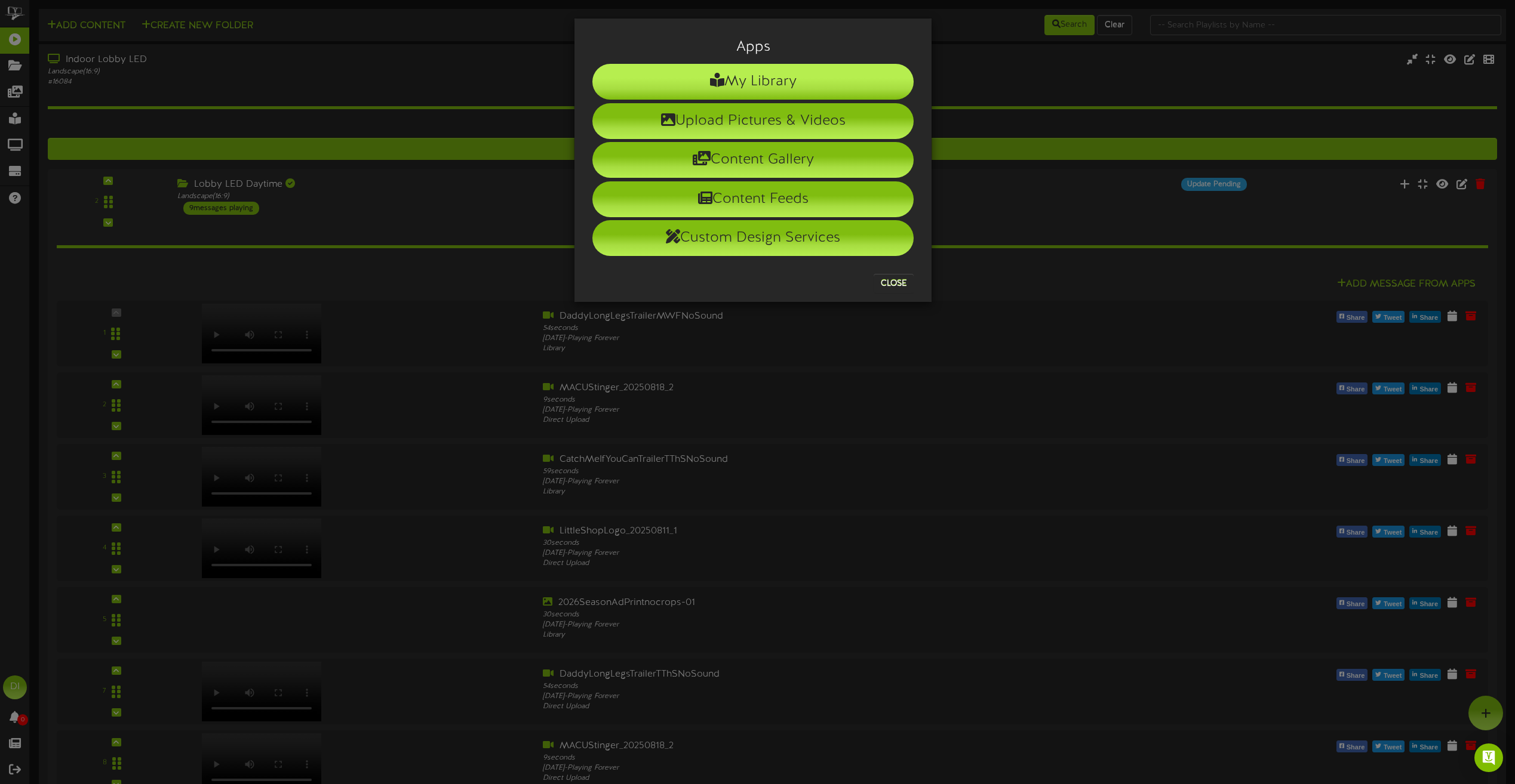
click at [685, 83] on li "My Library" at bounding box center [753, 82] width 321 height 36
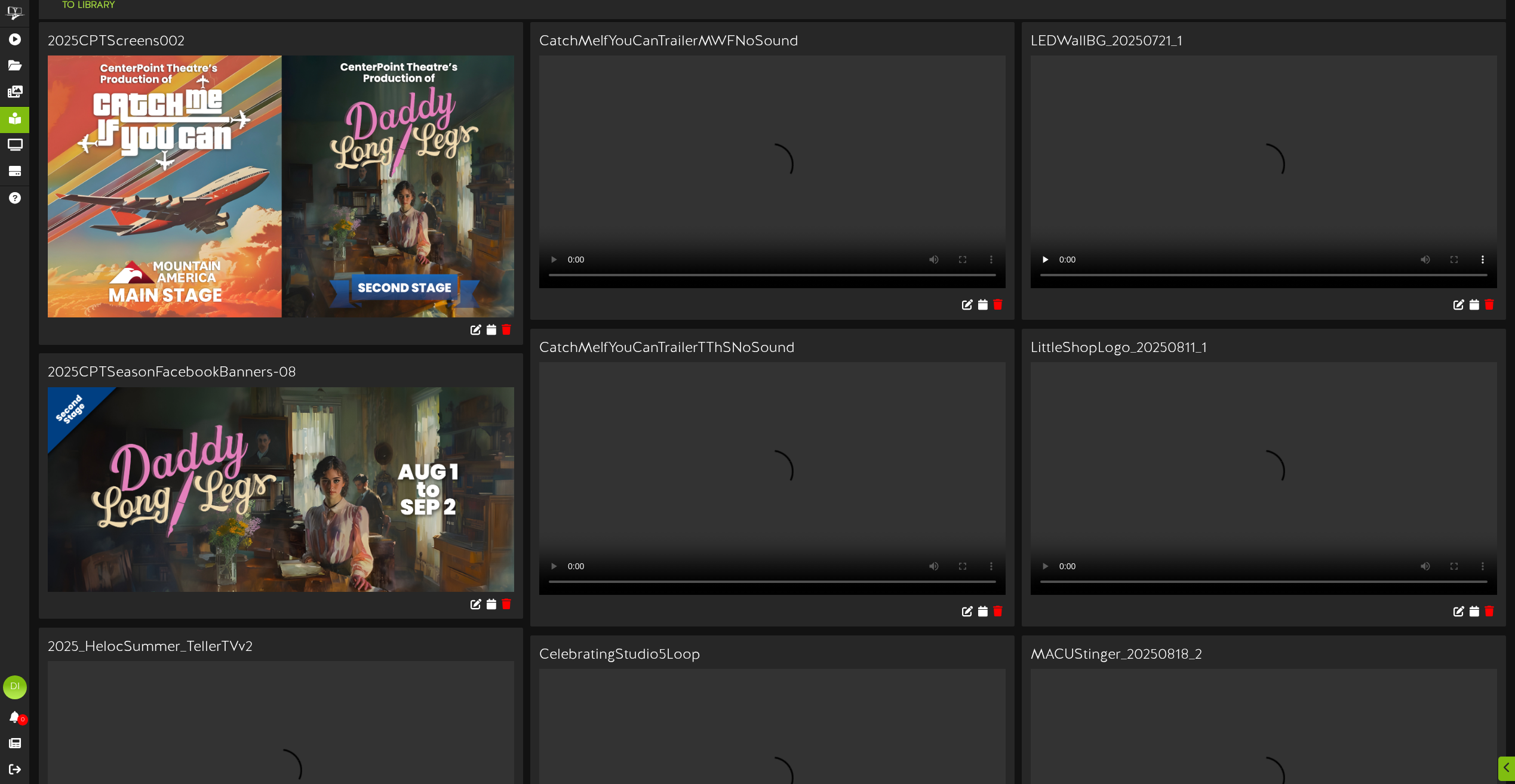
scroll to position [119, 0]
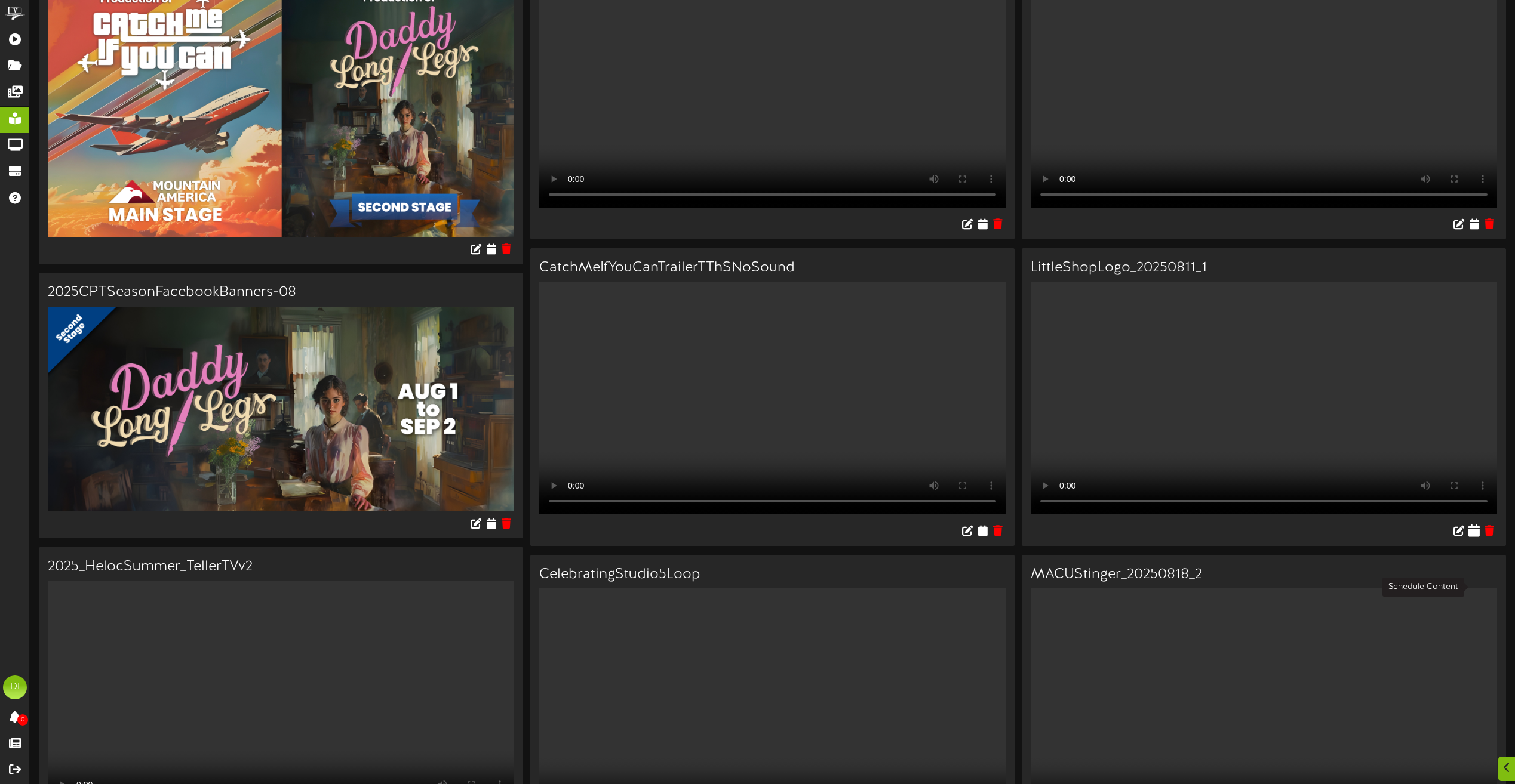
click at [1474, 537] on icon at bounding box center [1474, 530] width 12 height 13
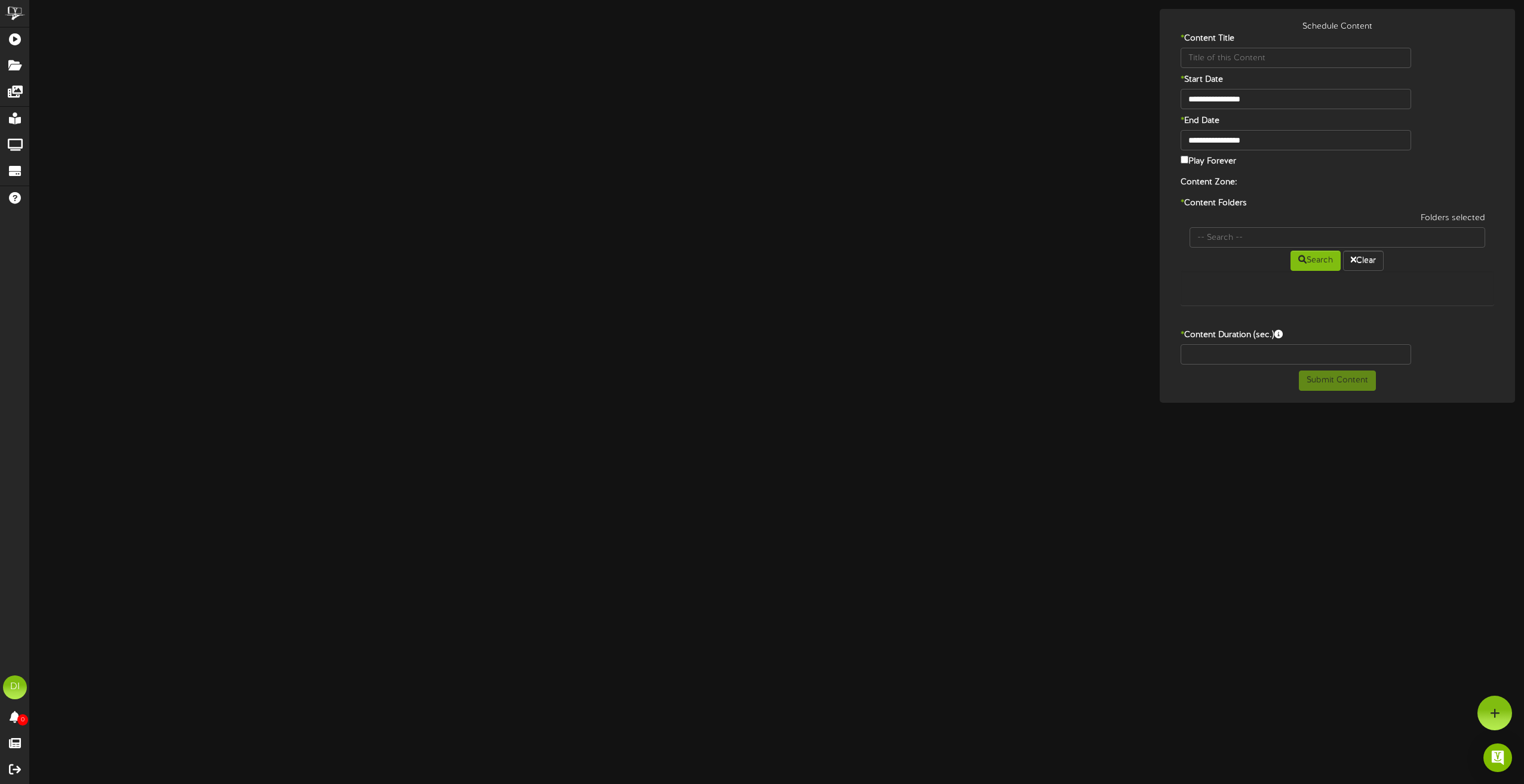
type input "LittleShopLogo_20250811_1"
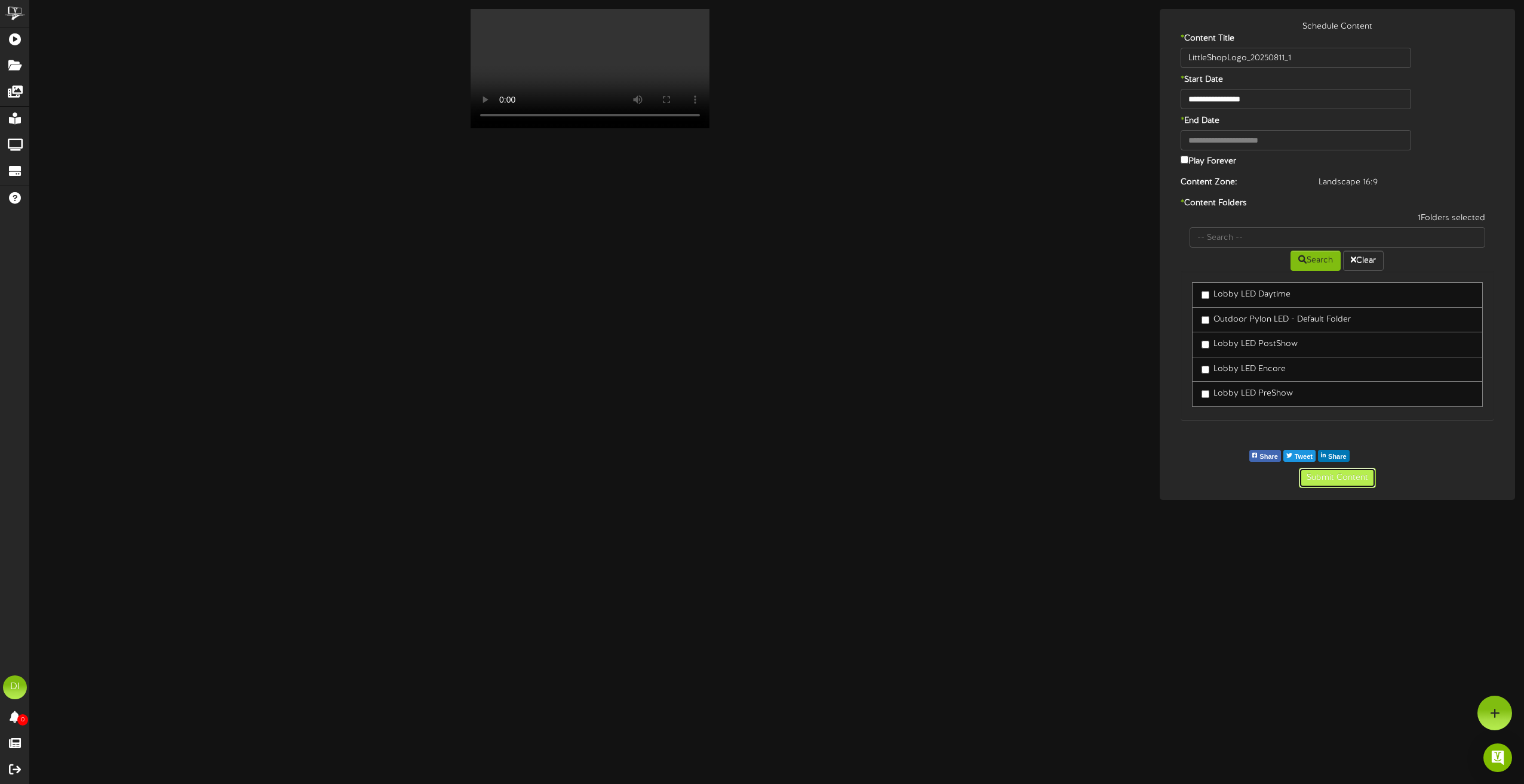
click at [1342, 479] on button "Submit Content" at bounding box center [1337, 478] width 77 height 20
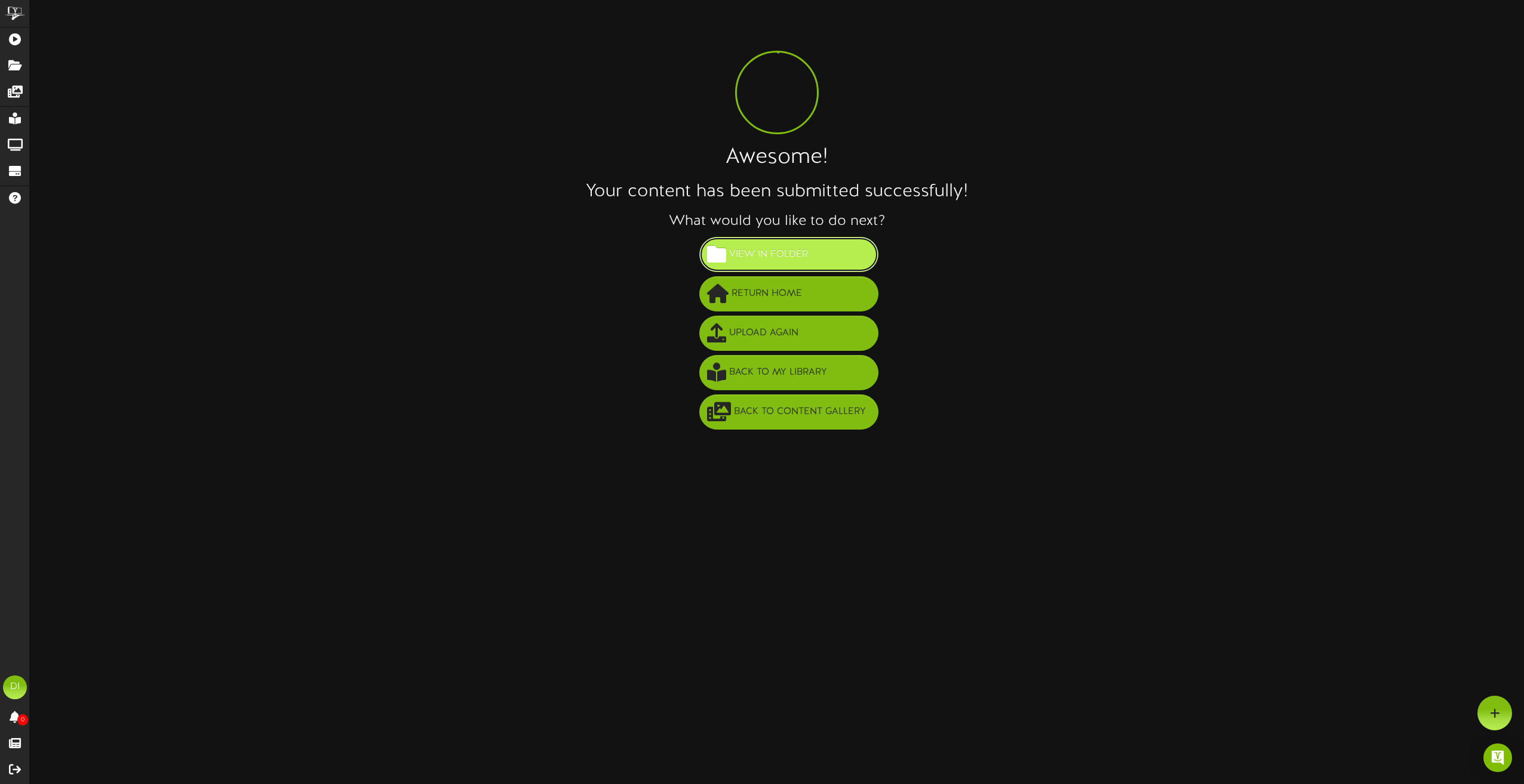
click at [800, 240] on button "View in Folder" at bounding box center [789, 254] width 179 height 35
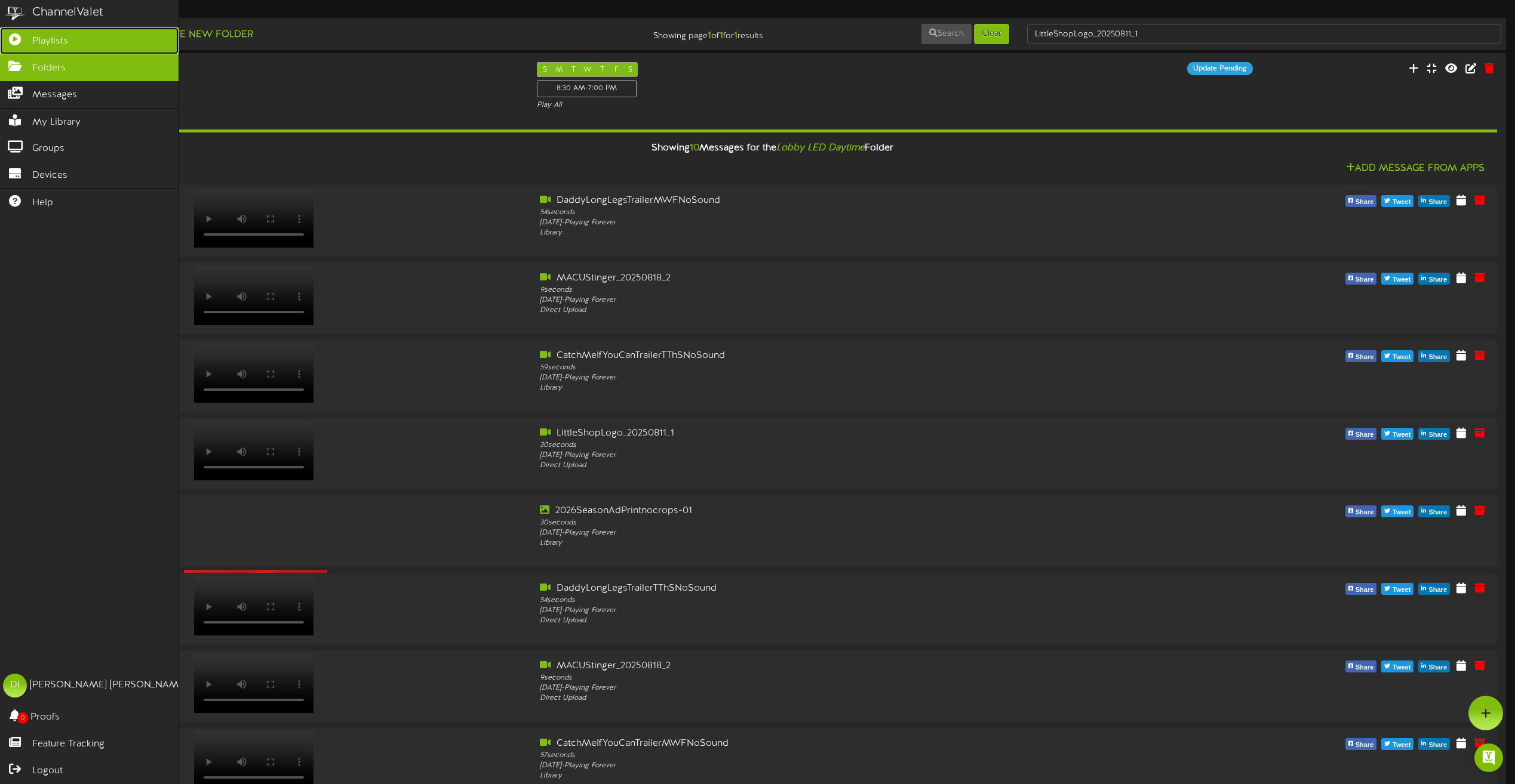
click at [19, 42] on icon at bounding box center [15, 37] width 30 height 9
